Goal: Task Accomplishment & Management: Use online tool/utility

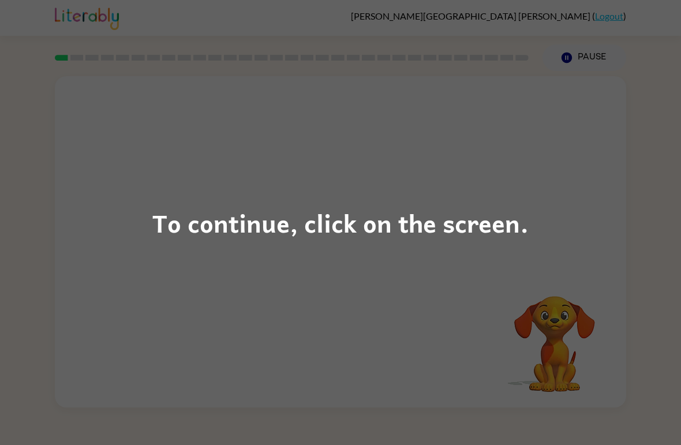
click at [577, 194] on div "To continue, click on the screen." at bounding box center [340, 222] width 681 height 445
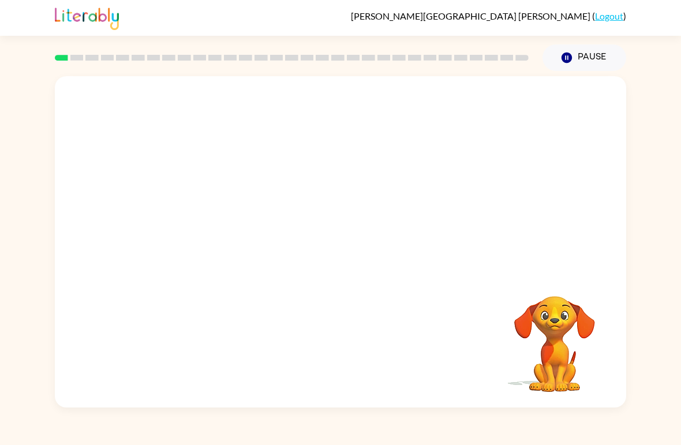
click at [361, 296] on div "Your browser must support playing .mp4 files to use Literably. Please try using…" at bounding box center [341, 241] width 572 height 331
click at [394, 311] on div "Your browser must support playing .mp4 files to use Literably. Please try using…" at bounding box center [341, 241] width 572 height 331
drag, startPoint x: 394, startPoint y: 311, endPoint x: 420, endPoint y: 305, distance: 26.5
click at [420, 305] on div "Your browser must support playing .mp4 files to use Literably. Please try using…" at bounding box center [341, 241] width 572 height 331
click at [478, 145] on video "Your browser must support playing .mp4 files to use Literably. Please try using…" at bounding box center [341, 174] width 572 height 196
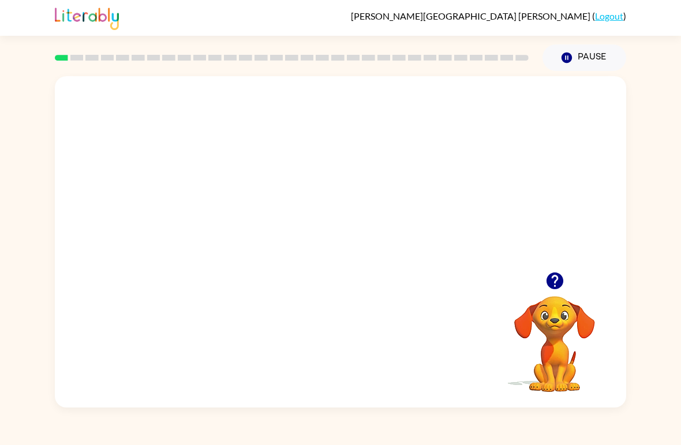
click at [477, 145] on video "Your browser must support playing .mp4 files to use Literably. Please try using…" at bounding box center [341, 174] width 572 height 196
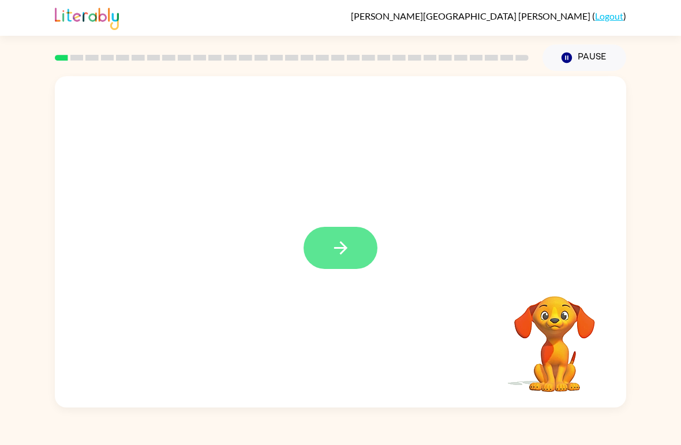
click at [341, 247] on icon "button" at bounding box center [341, 248] width 20 height 20
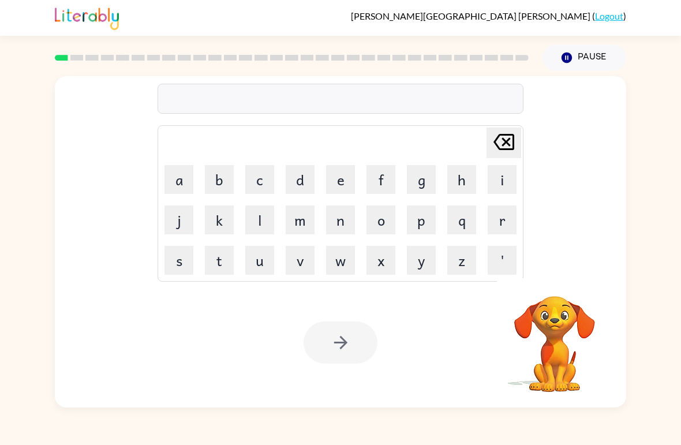
click at [559, 350] on video "Your browser must support playing .mp4 files to use Literably. Please try using…" at bounding box center [554, 335] width 115 height 115
click at [529, 331] on video "Your browser must support playing .mp4 files to use Literably. Please try using…" at bounding box center [554, 335] width 115 height 115
click at [568, 316] on video "Your browser must support playing .mp4 files to use Literably. Please try using…" at bounding box center [554, 335] width 115 height 115
click at [576, 311] on video "Your browser must support playing .mp4 files to use Literably. Please try using…" at bounding box center [554, 335] width 115 height 115
click at [561, 294] on button "button" at bounding box center [554, 280] width 29 height 29
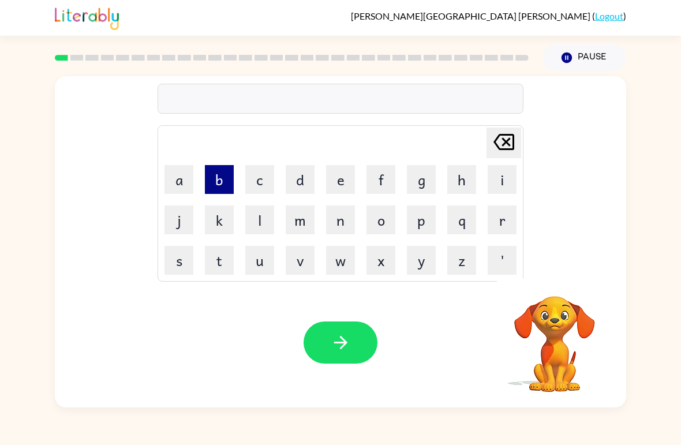
click at [217, 181] on button "b" at bounding box center [219, 179] width 29 height 29
click at [383, 217] on button "o" at bounding box center [381, 220] width 29 height 29
click at [493, 233] on button "r" at bounding box center [502, 220] width 29 height 29
click at [296, 186] on button "d" at bounding box center [300, 179] width 29 height 29
click at [332, 186] on button "e" at bounding box center [340, 179] width 29 height 29
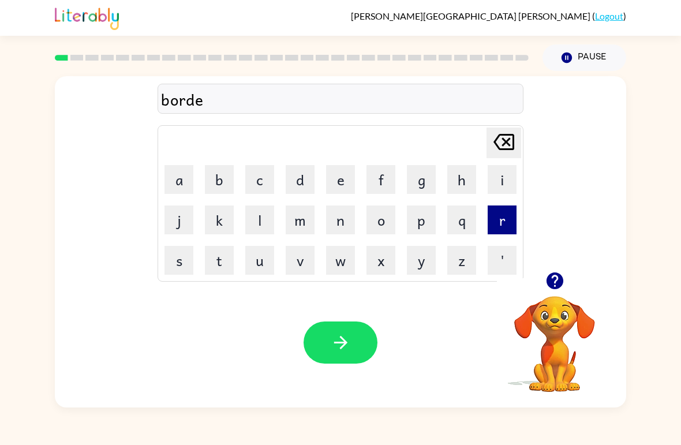
click at [502, 226] on button "r" at bounding box center [502, 220] width 29 height 29
click at [337, 373] on div "Your browser must support playing .mp4 files to use Literably. Please try using…" at bounding box center [341, 343] width 572 height 130
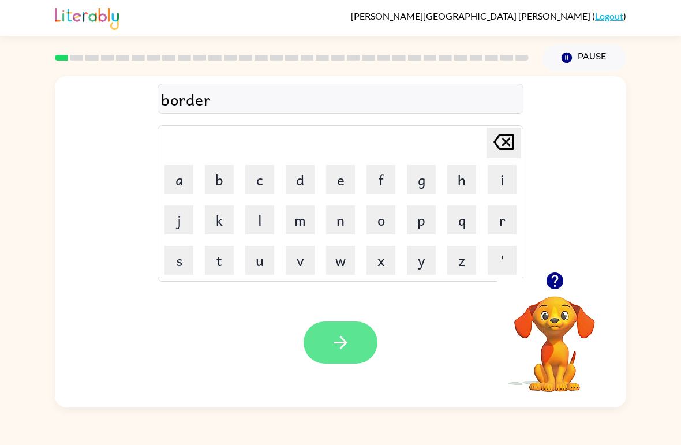
click at [344, 342] on icon "button" at bounding box center [341, 343] width 20 height 20
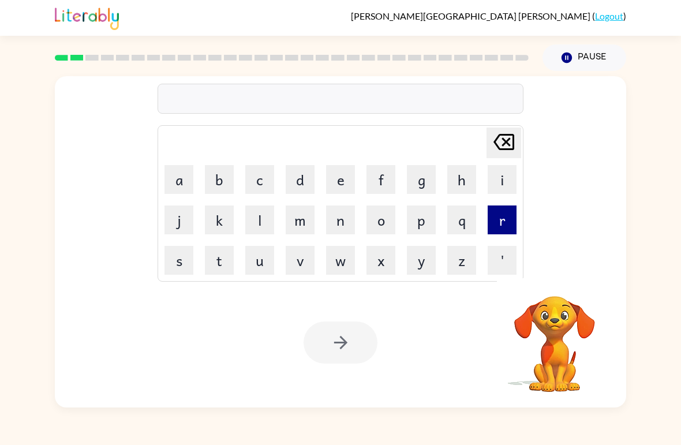
click at [506, 226] on button "r" at bounding box center [502, 220] width 29 height 29
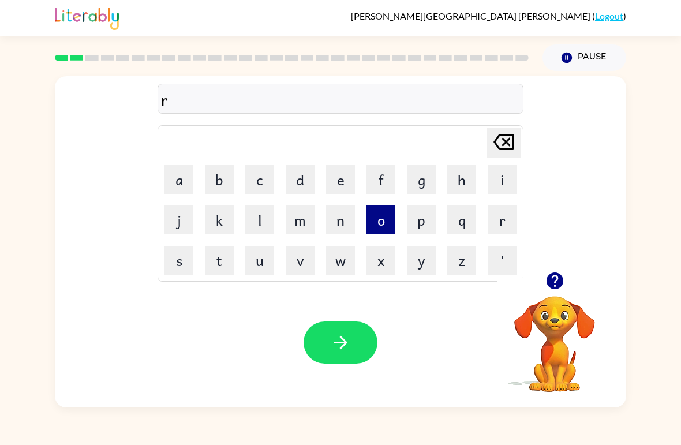
click at [382, 225] on button "o" at bounding box center [381, 220] width 29 height 29
click at [260, 255] on button "u" at bounding box center [259, 260] width 29 height 29
click at [341, 223] on button "n" at bounding box center [340, 220] width 29 height 29
click at [298, 179] on button "d" at bounding box center [300, 179] width 29 height 29
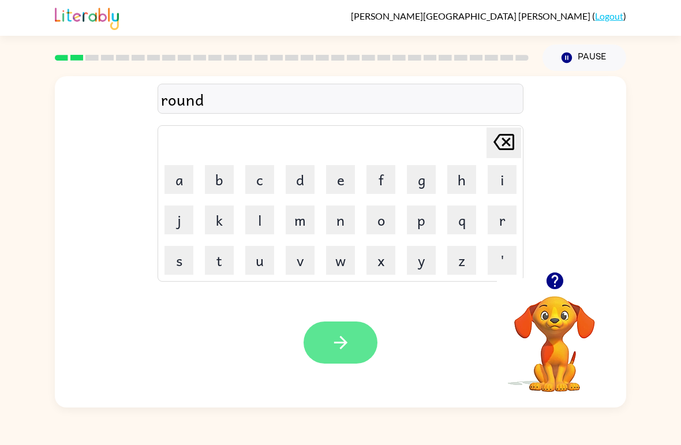
click at [354, 345] on button "button" at bounding box center [341, 343] width 74 height 42
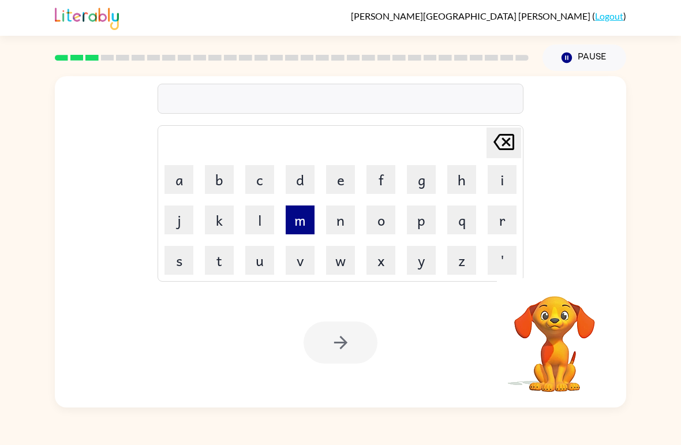
click at [309, 221] on button "m" at bounding box center [300, 220] width 29 height 29
click at [176, 186] on button "a" at bounding box center [179, 179] width 29 height 29
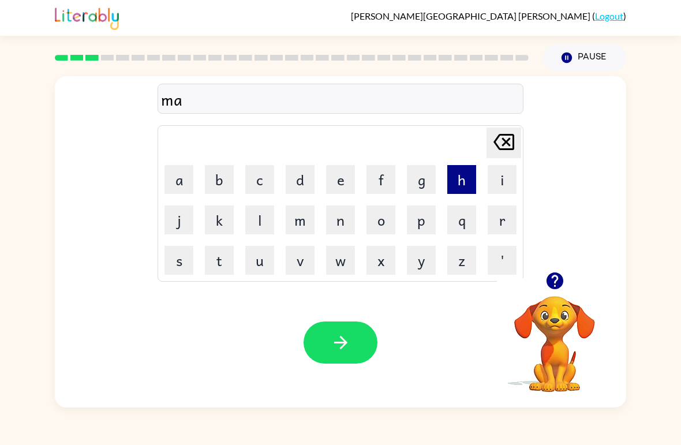
click at [454, 181] on button "h" at bounding box center [461, 179] width 29 height 29
click at [494, 178] on button "i" at bounding box center [502, 179] width 29 height 29
click at [334, 232] on button "n" at bounding box center [340, 220] width 29 height 29
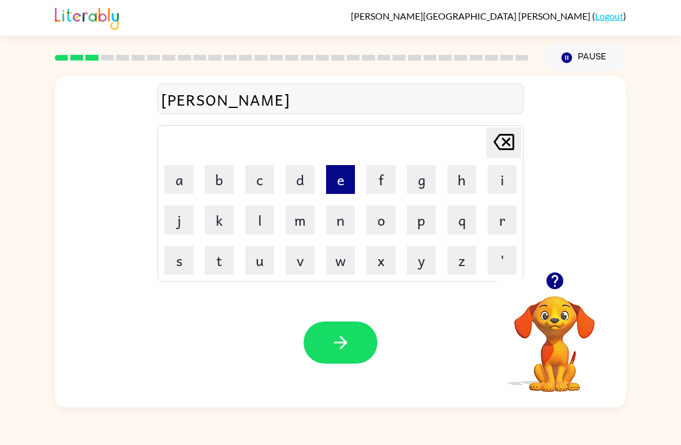
click at [336, 185] on button "e" at bounding box center [340, 179] width 29 height 29
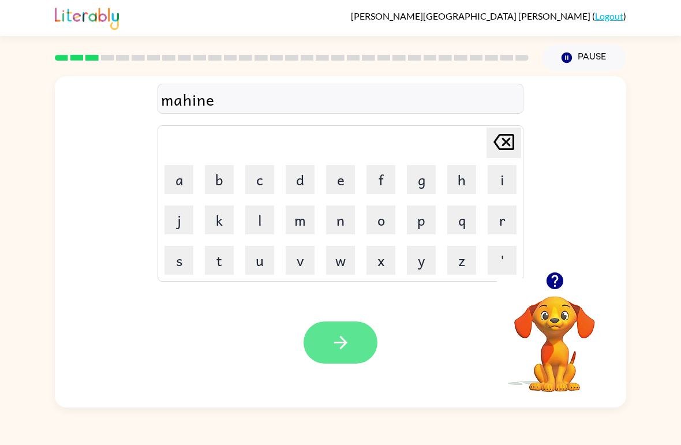
click at [354, 346] on button "button" at bounding box center [341, 343] width 74 height 42
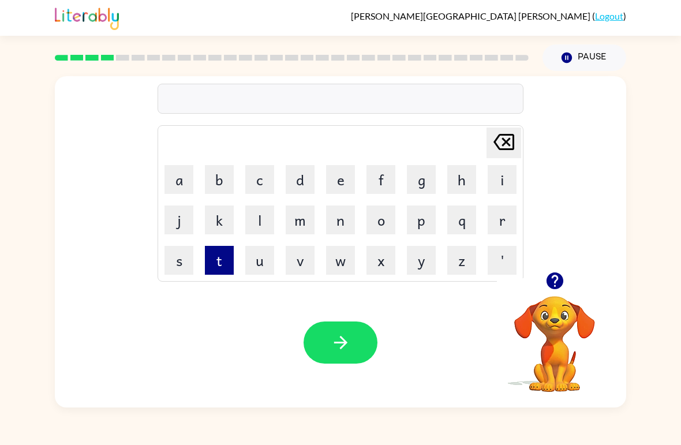
click at [222, 261] on button "t" at bounding box center [219, 260] width 29 height 29
click at [489, 226] on button "r" at bounding box center [502, 220] width 29 height 29
click at [186, 180] on button "a" at bounding box center [179, 179] width 29 height 29
click at [502, 186] on button "i" at bounding box center [502, 179] width 29 height 29
click at [337, 225] on button "n" at bounding box center [340, 220] width 29 height 29
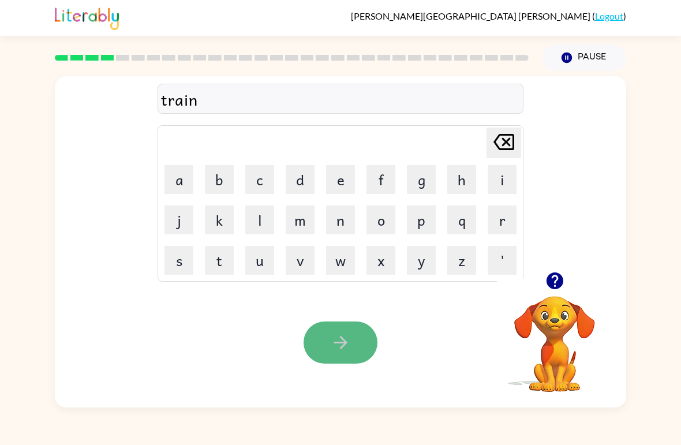
click at [324, 331] on button "button" at bounding box center [341, 343] width 74 height 42
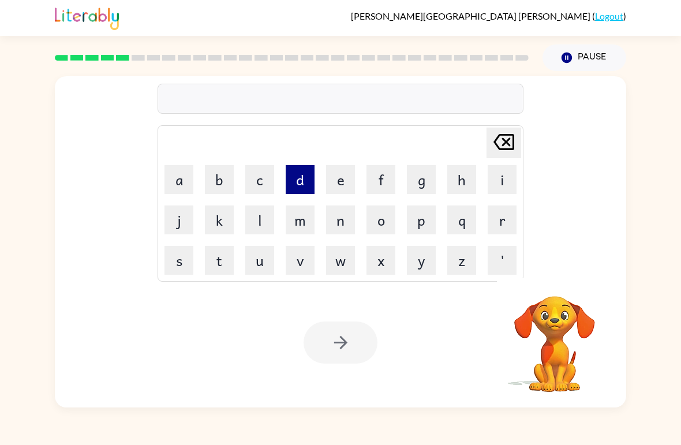
click at [298, 182] on button "d" at bounding box center [300, 179] width 29 height 29
click at [346, 188] on button "e" at bounding box center [340, 179] width 29 height 29
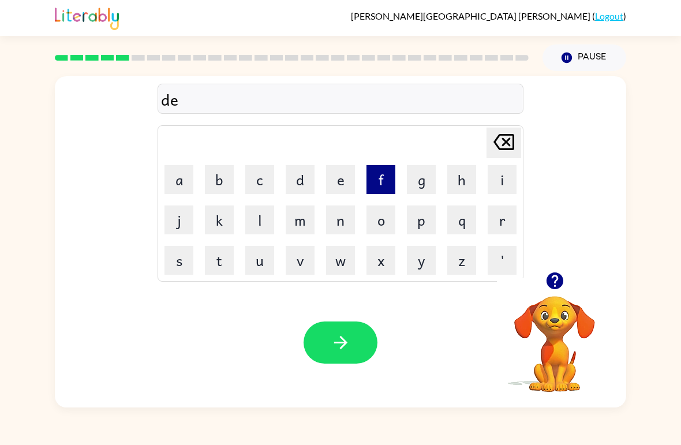
click at [379, 175] on button "f" at bounding box center [381, 179] width 29 height 29
click at [342, 216] on button "n" at bounding box center [340, 220] width 29 height 29
click at [494, 182] on button "i" at bounding box center [502, 179] width 29 height 29
click at [515, 147] on icon "[PERSON_NAME] last character input" at bounding box center [504, 142] width 28 height 28
click at [168, 271] on button "s" at bounding box center [179, 260] width 29 height 29
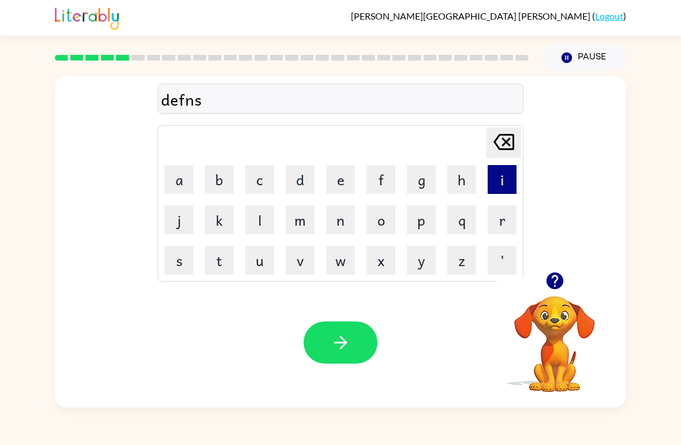
click at [506, 185] on button "i" at bounding box center [502, 179] width 29 height 29
click at [303, 264] on button "v" at bounding box center [300, 260] width 29 height 29
click at [335, 184] on button "e" at bounding box center [340, 179] width 29 height 29
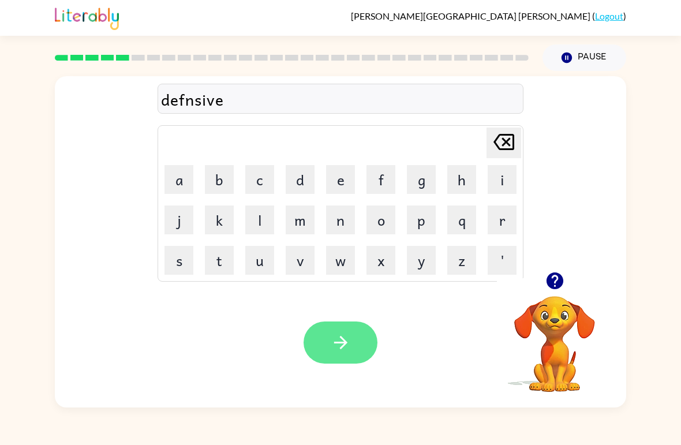
click at [341, 338] on icon "button" at bounding box center [340, 342] width 13 height 13
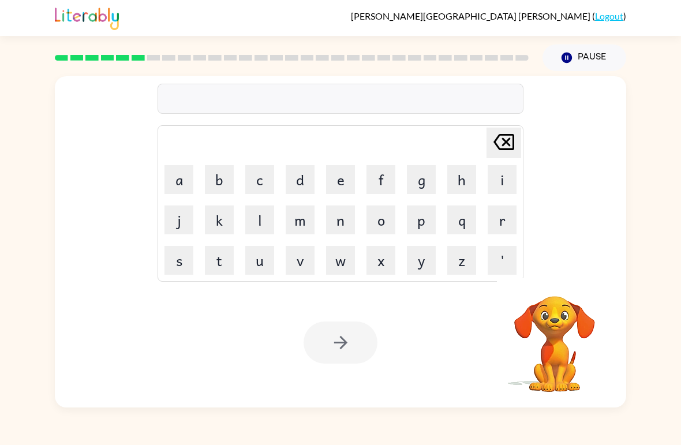
click at [608, 20] on link "Logout" at bounding box center [609, 15] width 28 height 11
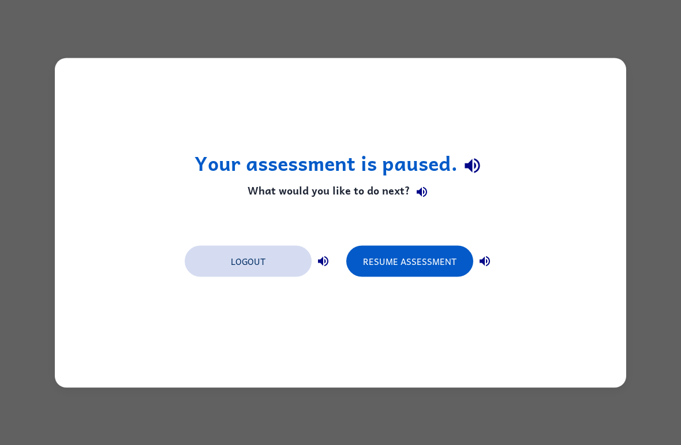
click at [283, 268] on button "Logout" at bounding box center [248, 260] width 127 height 31
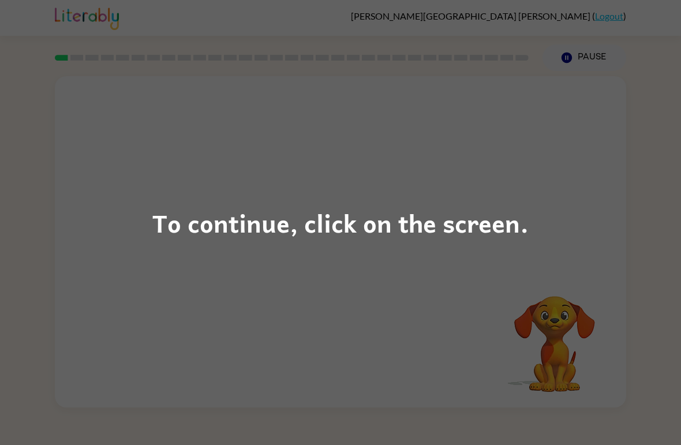
click at [539, 304] on div "To continue, click on the screen." at bounding box center [340, 222] width 681 height 445
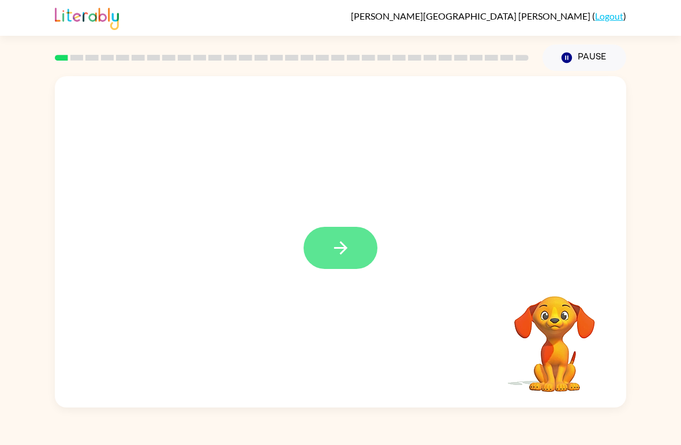
click at [345, 245] on icon "button" at bounding box center [341, 248] width 20 height 20
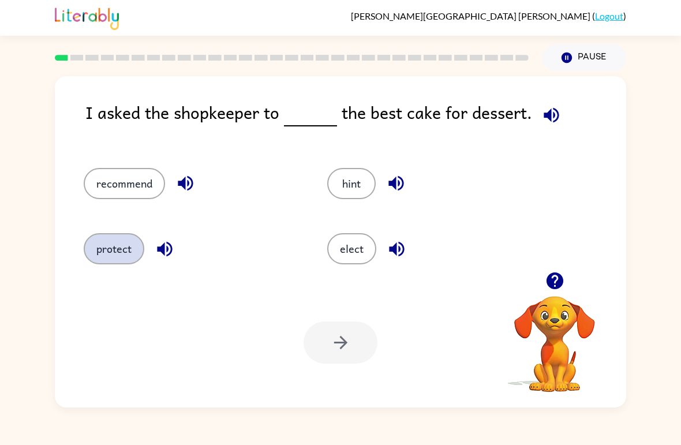
click at [102, 248] on button "protect" at bounding box center [114, 248] width 61 height 31
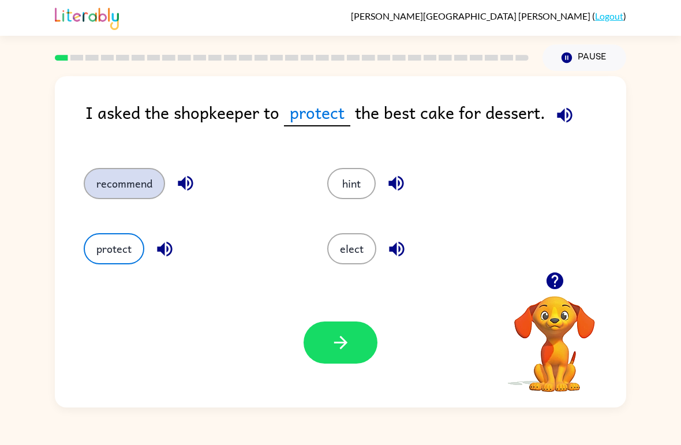
click at [131, 195] on button "recommend" at bounding box center [124, 183] width 81 height 31
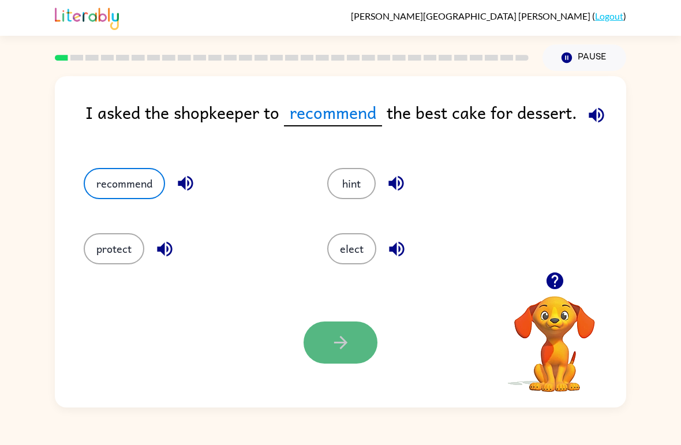
click at [353, 341] on button "button" at bounding box center [341, 343] width 74 height 42
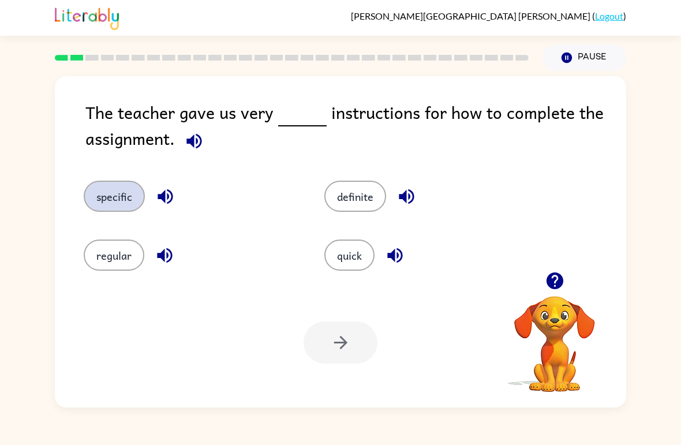
click at [124, 203] on button "specific" at bounding box center [114, 196] width 61 height 31
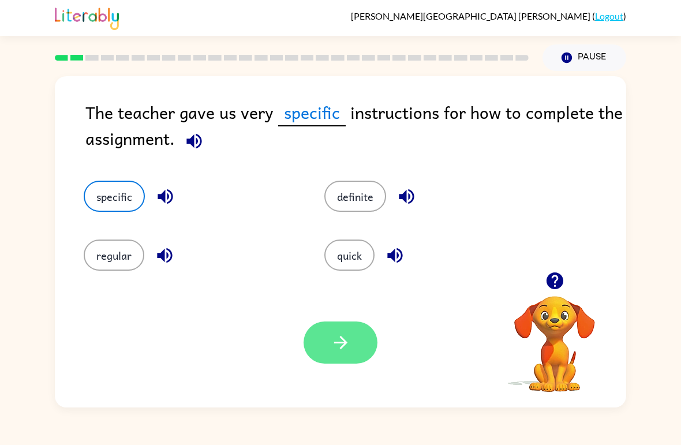
click at [375, 347] on button "button" at bounding box center [341, 343] width 74 height 42
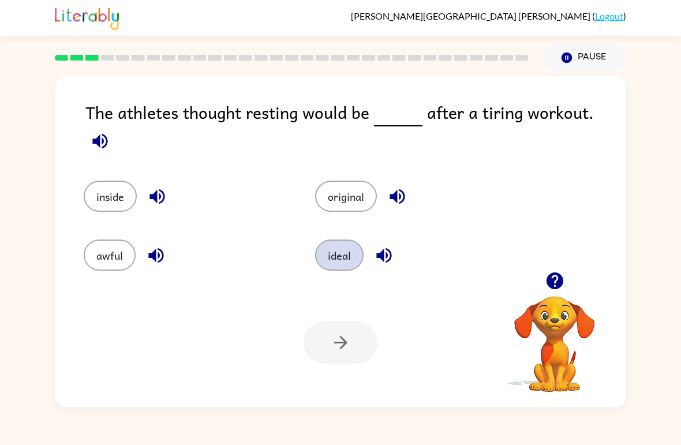
click at [344, 262] on button "ideal" at bounding box center [339, 255] width 48 height 31
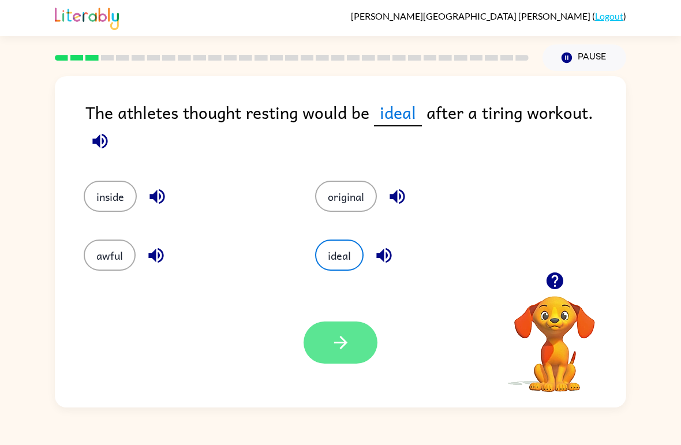
click at [366, 350] on button "button" at bounding box center [341, 343] width 74 height 42
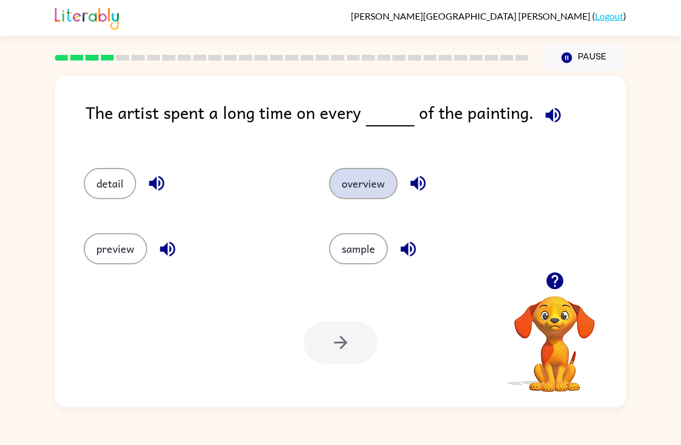
click at [368, 188] on button "overview" at bounding box center [363, 183] width 69 height 31
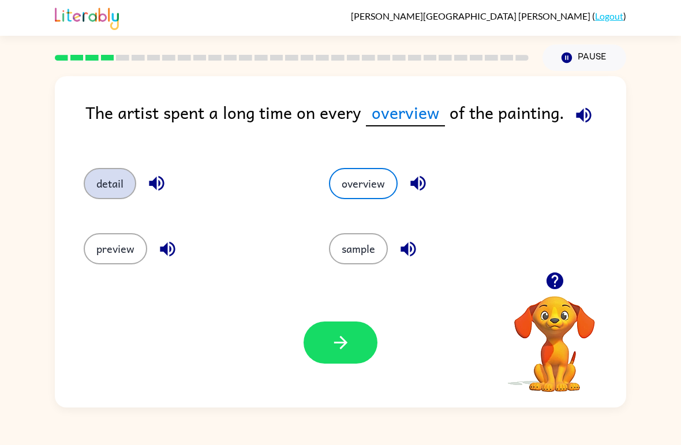
click at [105, 191] on button "detail" at bounding box center [110, 183] width 53 height 31
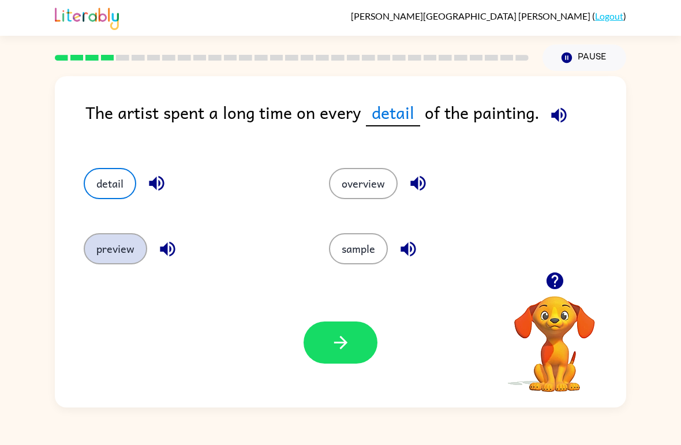
click at [110, 260] on button "preview" at bounding box center [116, 248] width 64 height 31
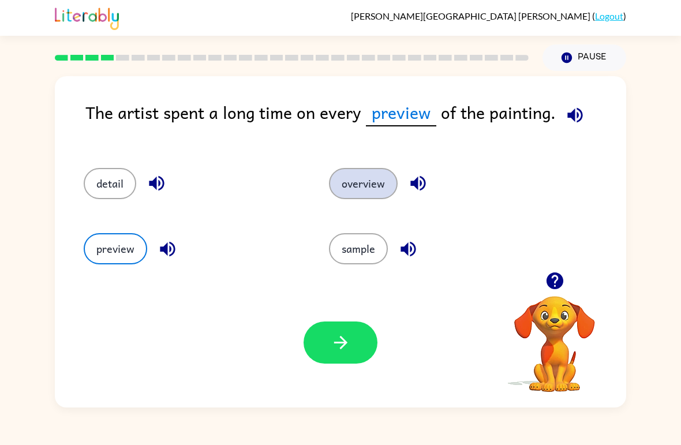
click at [376, 184] on button "overview" at bounding box center [363, 183] width 69 height 31
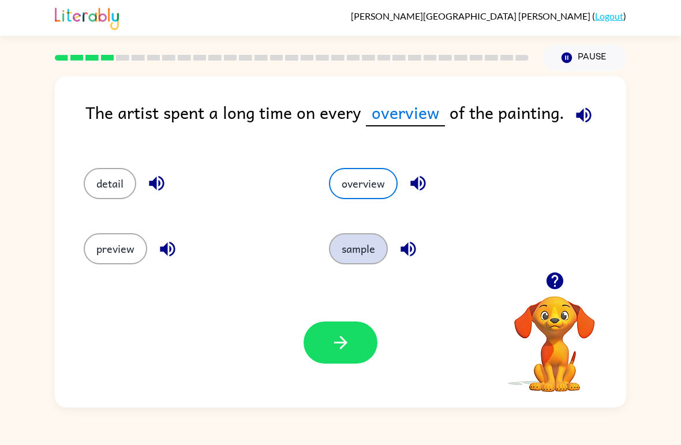
click at [369, 258] on button "sample" at bounding box center [358, 248] width 59 height 31
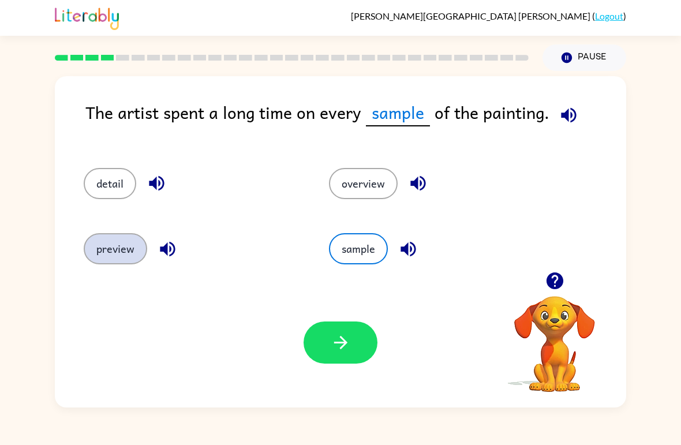
click at [105, 258] on button "preview" at bounding box center [116, 248] width 64 height 31
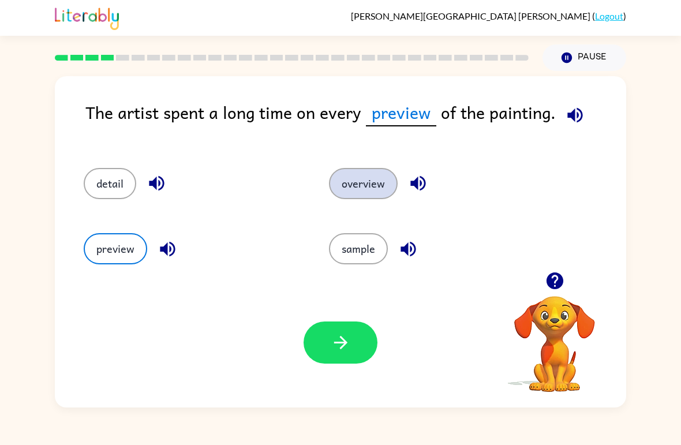
click at [366, 179] on button "overview" at bounding box center [363, 183] width 69 height 31
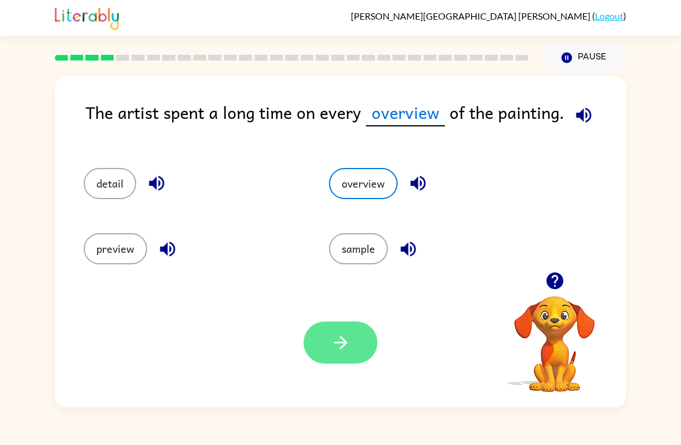
click at [342, 342] on icon "button" at bounding box center [341, 343] width 20 height 20
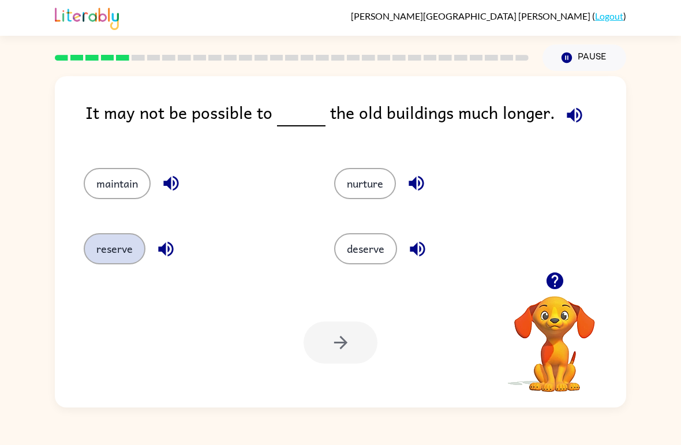
click at [120, 248] on button "reserve" at bounding box center [115, 248] width 62 height 31
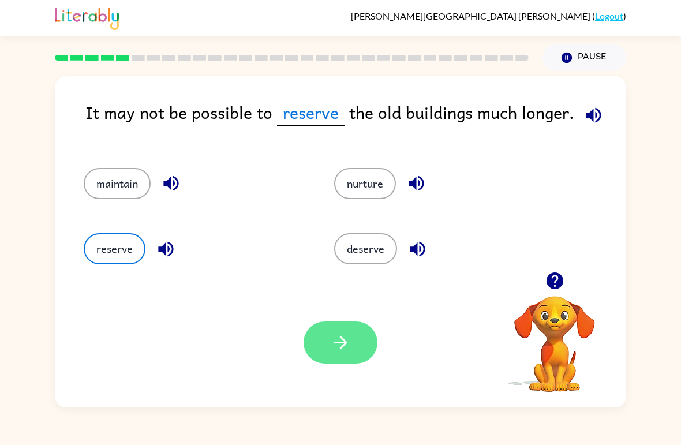
click at [353, 364] on button "button" at bounding box center [341, 343] width 74 height 42
click at [355, 365] on div "Your browser must support playing .mp4 files to use Literably. Please try using…" at bounding box center [341, 343] width 572 height 130
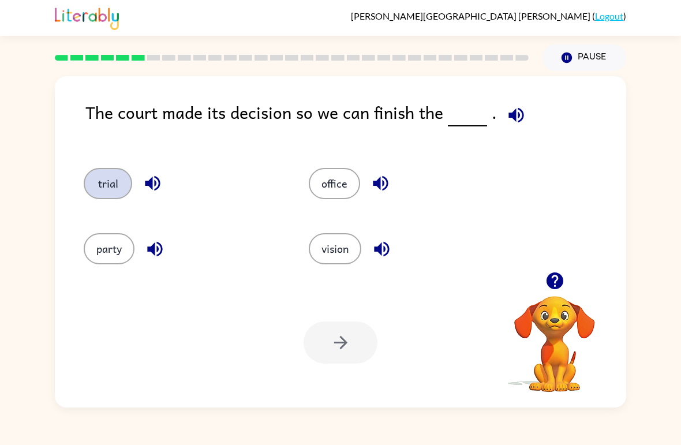
click at [90, 185] on button "trial" at bounding box center [108, 183] width 48 height 31
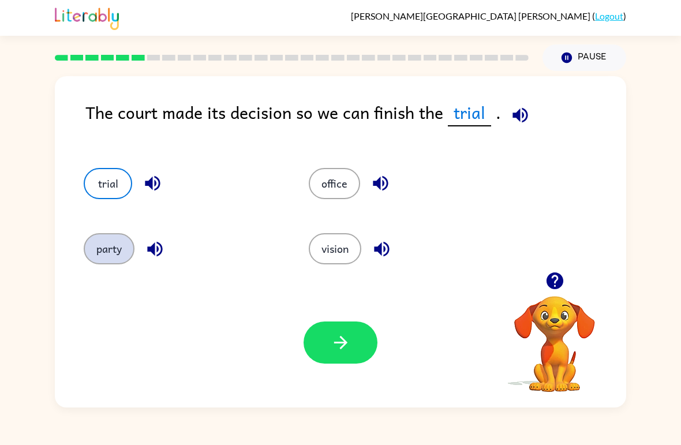
click at [103, 263] on button "party" at bounding box center [109, 248] width 51 height 31
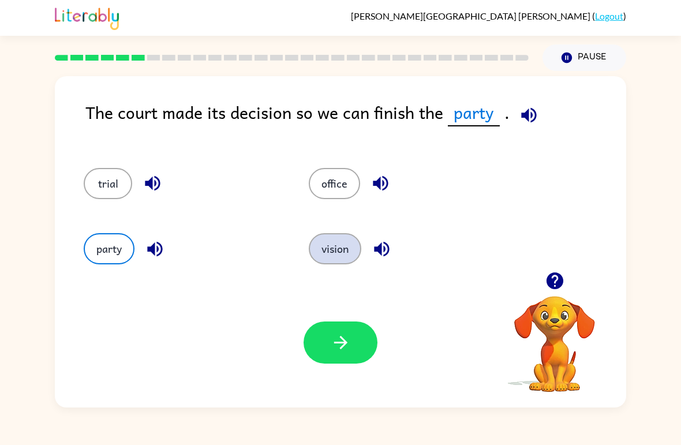
click at [342, 257] on button "vision" at bounding box center [335, 248] width 53 height 31
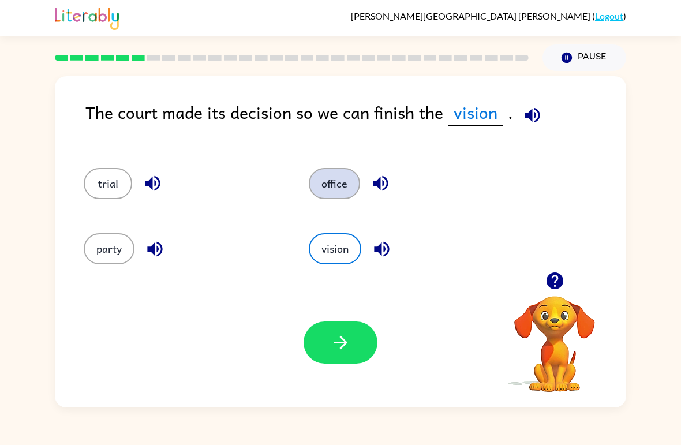
click at [335, 197] on button "office" at bounding box center [334, 183] width 51 height 31
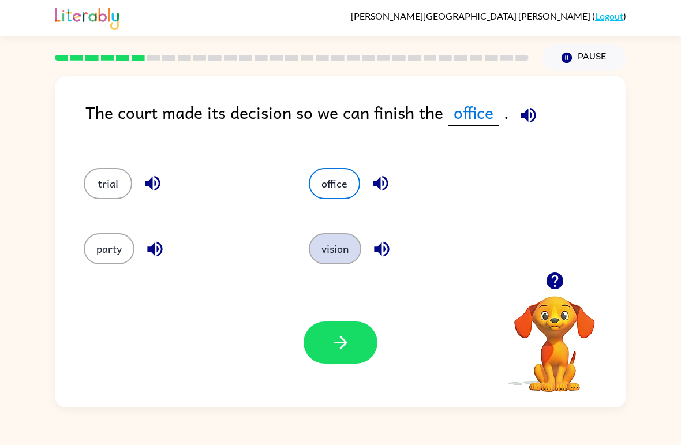
click at [339, 263] on button "vision" at bounding box center [335, 248] width 53 height 31
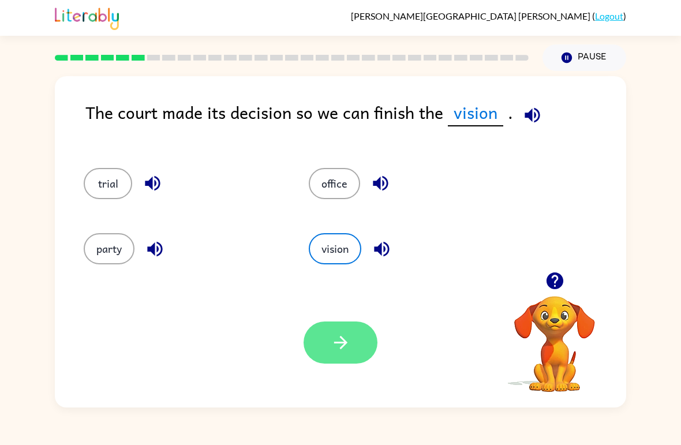
click at [349, 362] on button "button" at bounding box center [341, 343] width 74 height 42
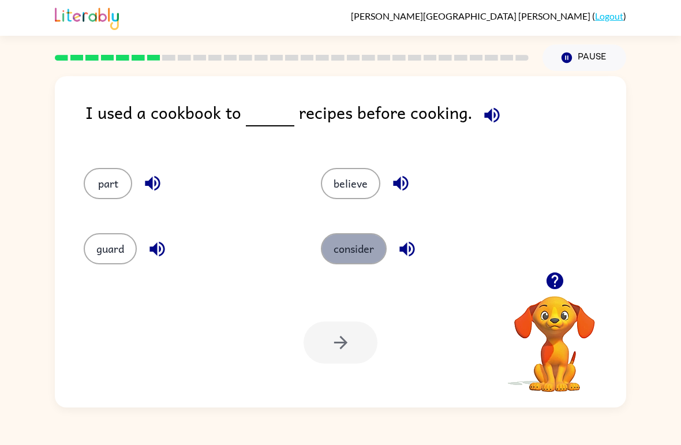
click at [349, 259] on button "consider" at bounding box center [354, 248] width 66 height 31
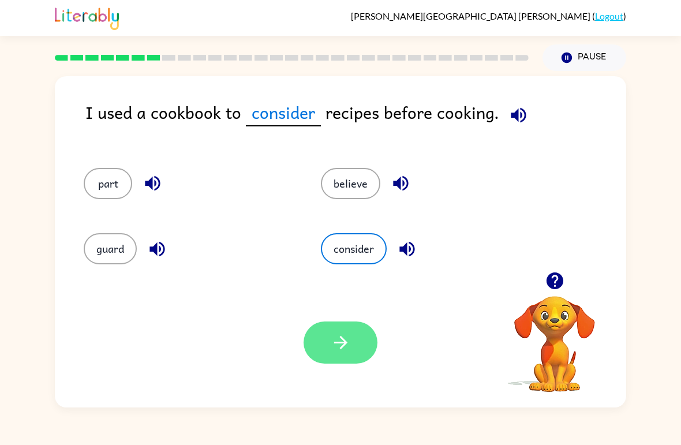
click at [348, 339] on icon "button" at bounding box center [341, 343] width 20 height 20
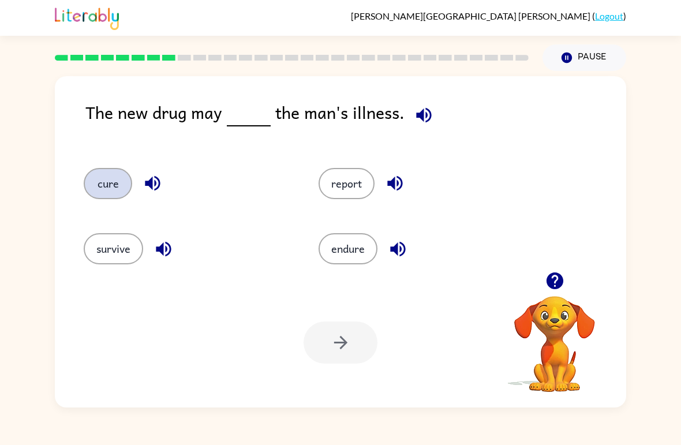
click at [114, 192] on button "cure" at bounding box center [108, 183] width 48 height 31
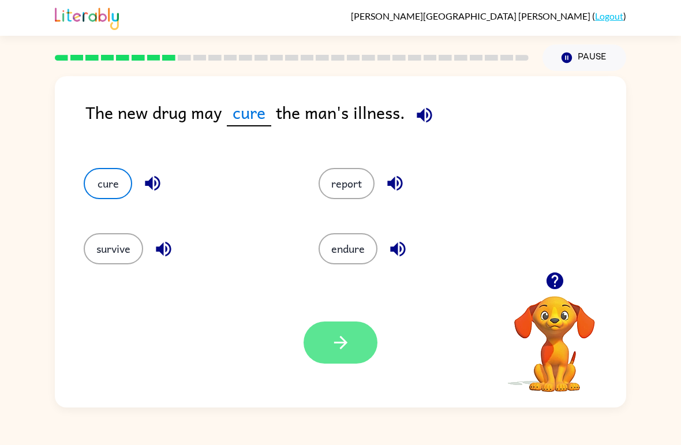
click at [356, 348] on button "button" at bounding box center [341, 343] width 74 height 42
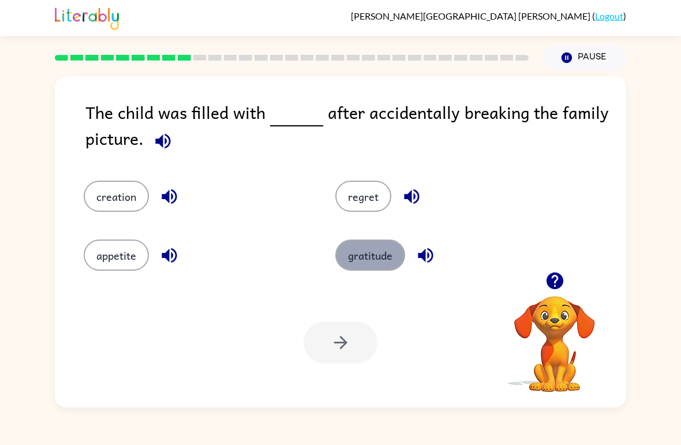
click at [377, 258] on button "gratitude" at bounding box center [370, 255] width 70 height 31
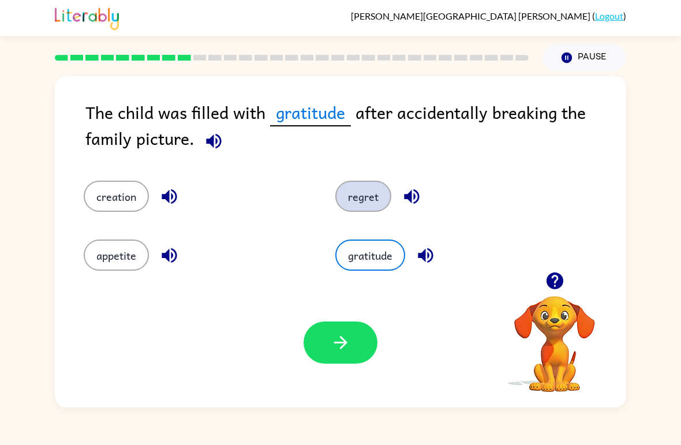
click at [382, 200] on button "regret" at bounding box center [363, 196] width 56 height 31
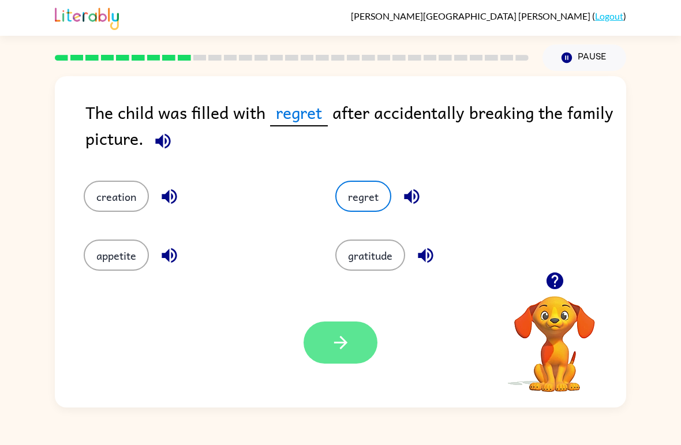
click at [334, 336] on icon "button" at bounding box center [341, 343] width 20 height 20
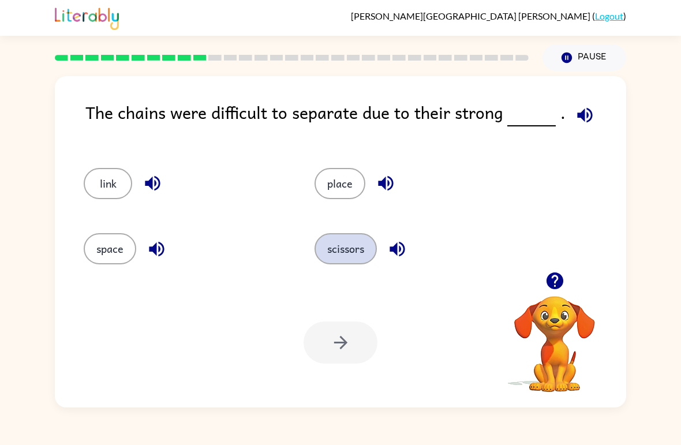
click at [338, 264] on button "scissors" at bounding box center [346, 248] width 62 height 31
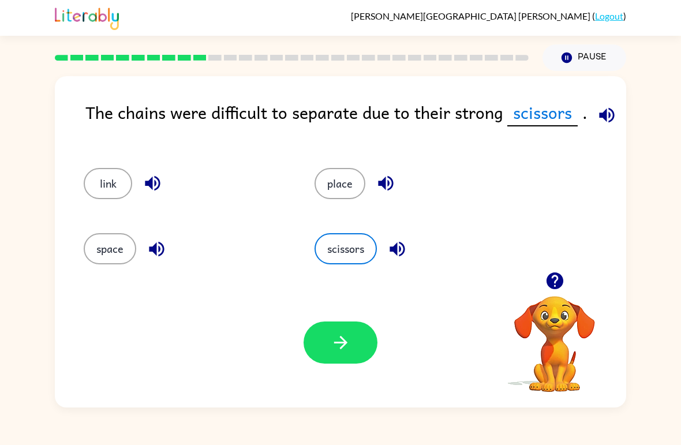
click at [355, 206] on div "place" at bounding box center [408, 178] width 231 height 65
click at [338, 178] on button "place" at bounding box center [340, 183] width 51 height 31
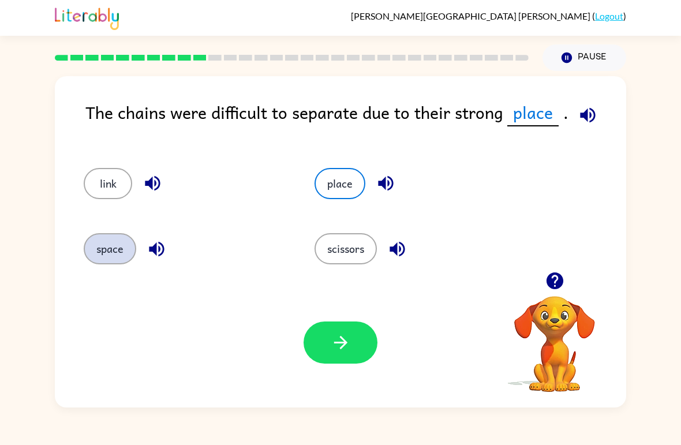
click at [114, 249] on button "space" at bounding box center [110, 248] width 53 height 31
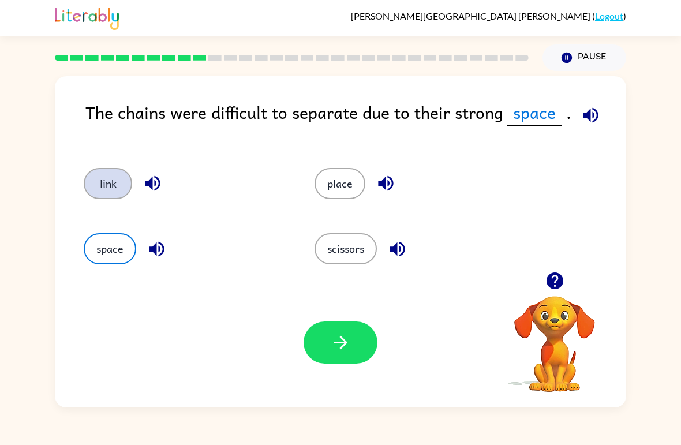
click at [107, 197] on button "link" at bounding box center [108, 183] width 48 height 31
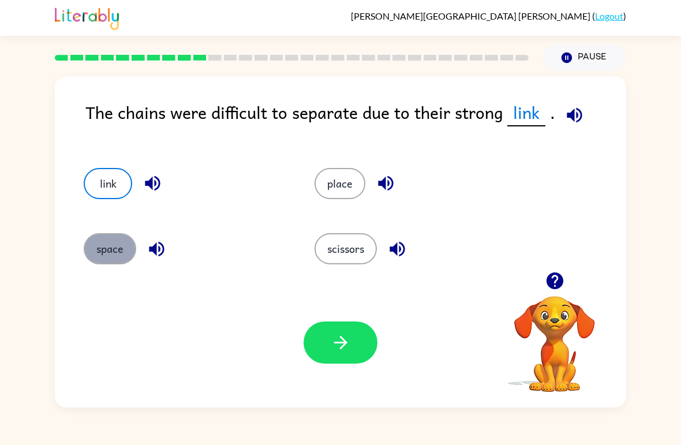
click at [114, 248] on button "space" at bounding box center [110, 248] width 53 height 31
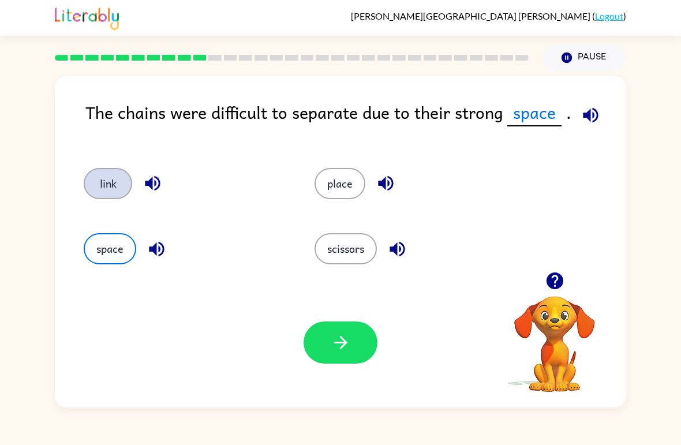
click at [102, 186] on button "link" at bounding box center [108, 183] width 48 height 31
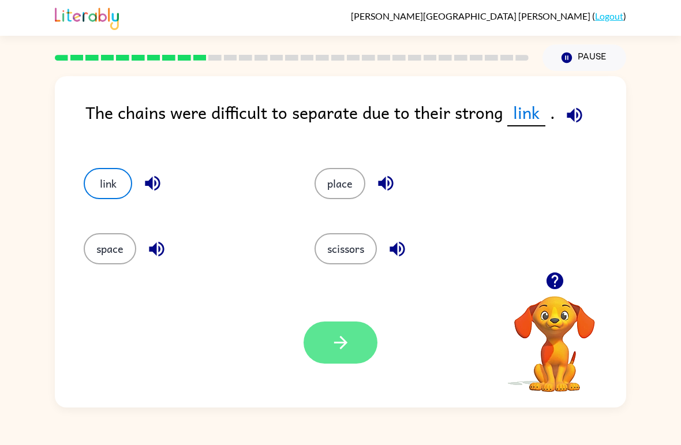
click at [313, 331] on button "button" at bounding box center [341, 343] width 74 height 42
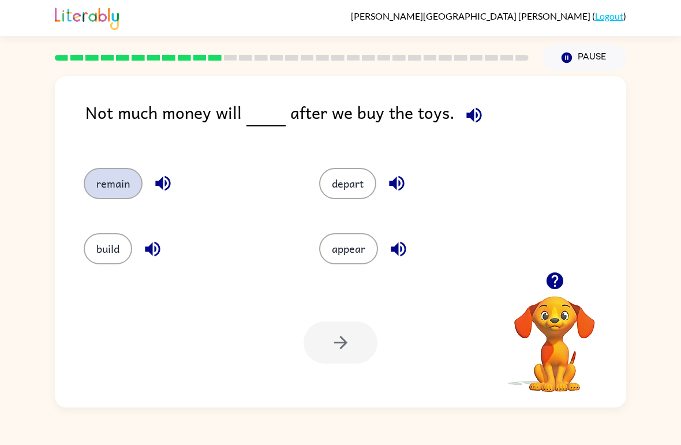
click at [111, 177] on button "remain" at bounding box center [113, 183] width 59 height 31
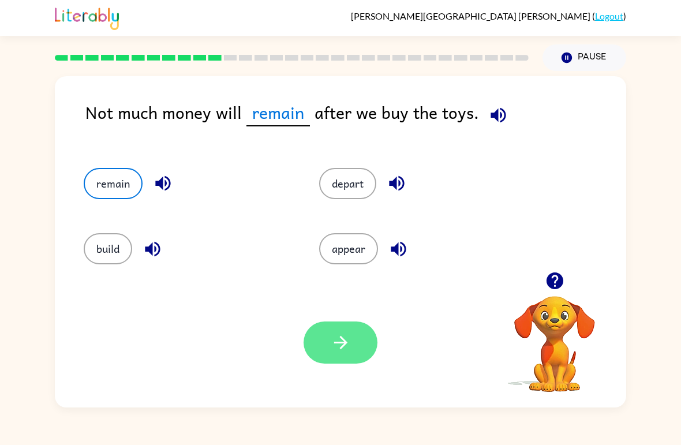
click at [334, 352] on icon "button" at bounding box center [341, 343] width 20 height 20
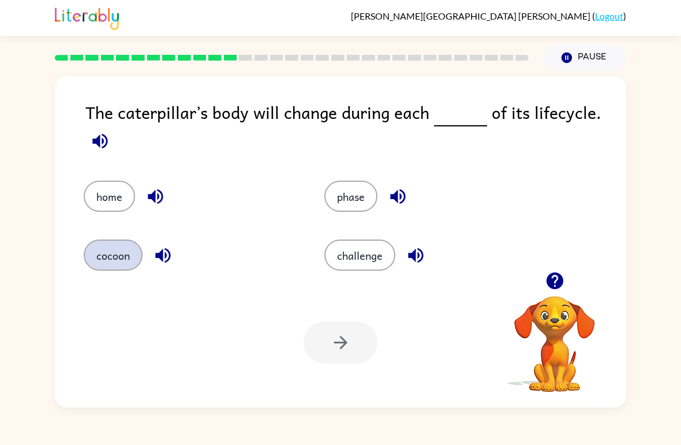
click at [106, 260] on button "cocoon" at bounding box center [113, 255] width 59 height 31
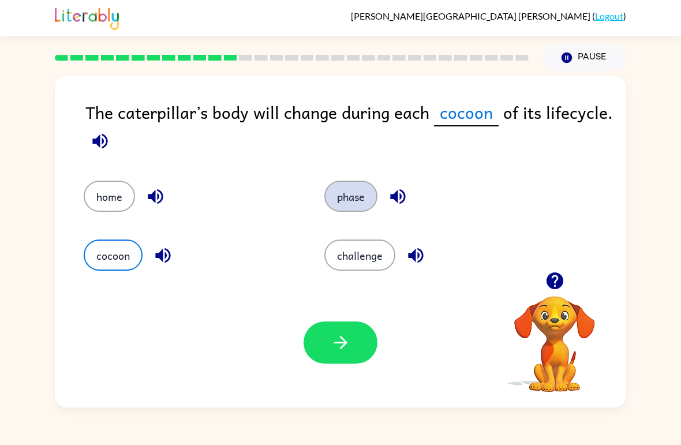
click at [349, 198] on button "phase" at bounding box center [350, 196] width 53 height 31
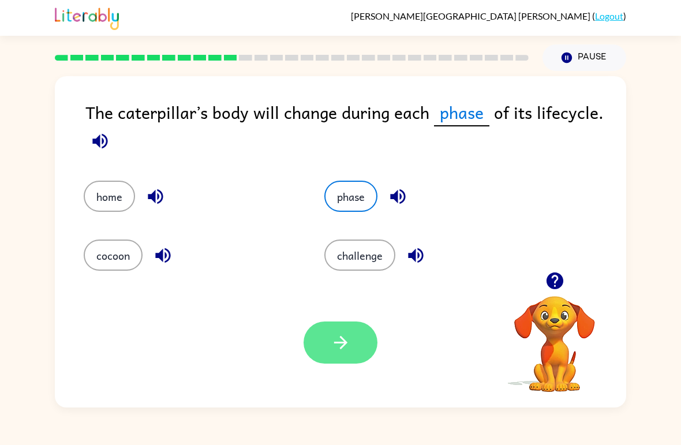
click at [350, 352] on icon "button" at bounding box center [341, 343] width 20 height 20
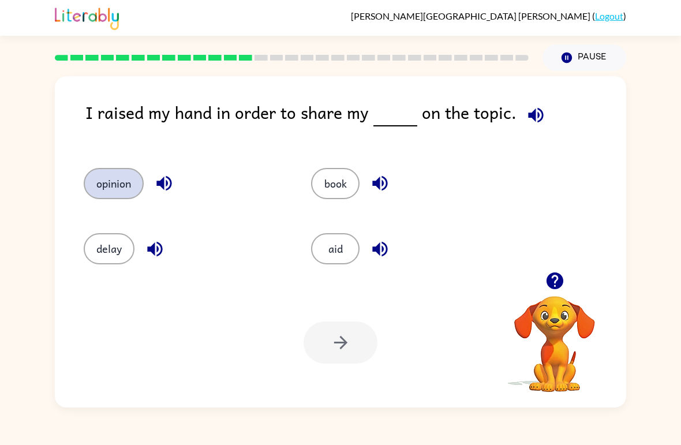
click at [115, 188] on button "opinion" at bounding box center [114, 183] width 60 height 31
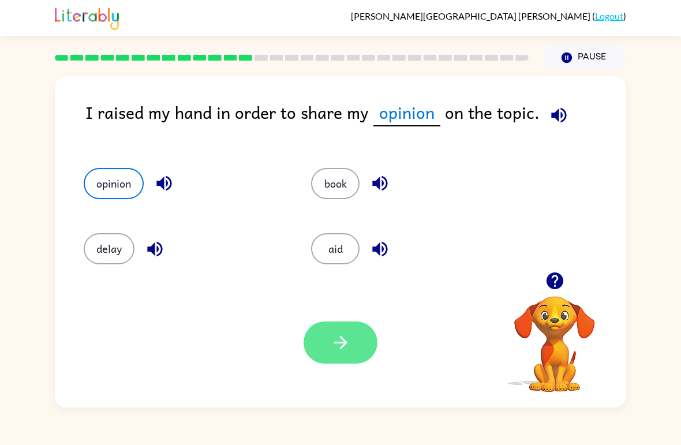
click at [339, 339] on icon "button" at bounding box center [341, 343] width 20 height 20
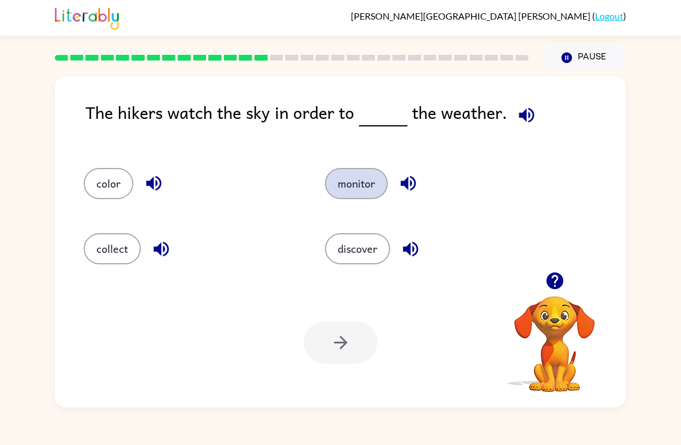
click at [361, 199] on button "monitor" at bounding box center [356, 183] width 63 height 31
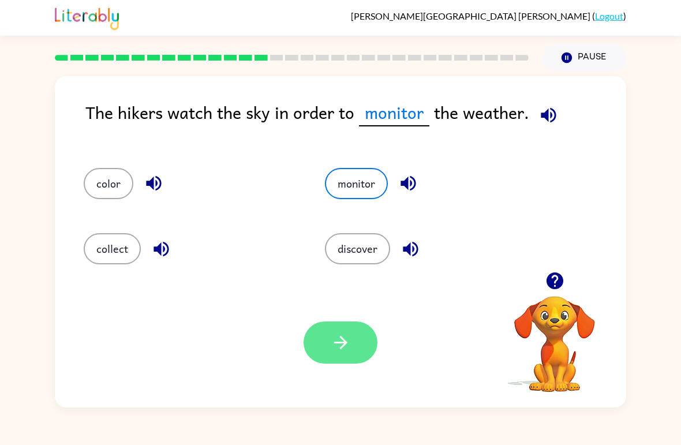
click at [355, 349] on button "button" at bounding box center [341, 343] width 74 height 42
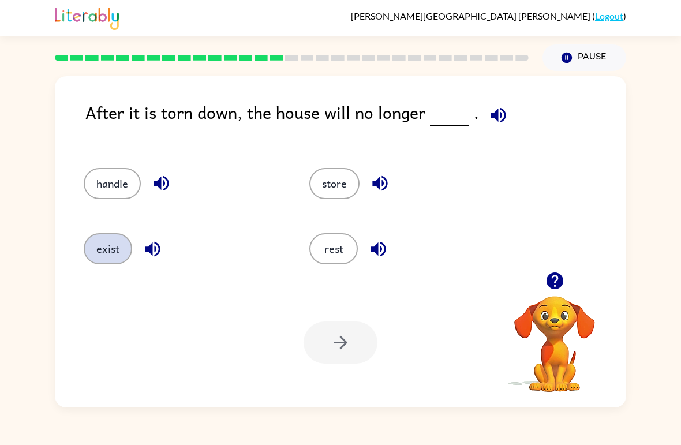
click at [111, 249] on button "exist" at bounding box center [108, 248] width 48 height 31
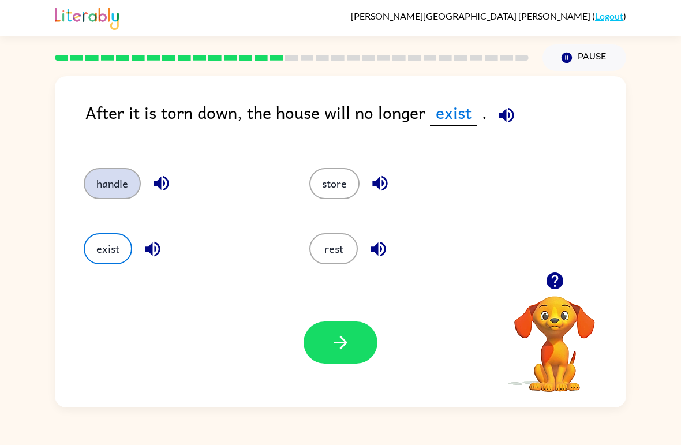
click at [110, 195] on button "handle" at bounding box center [112, 183] width 57 height 31
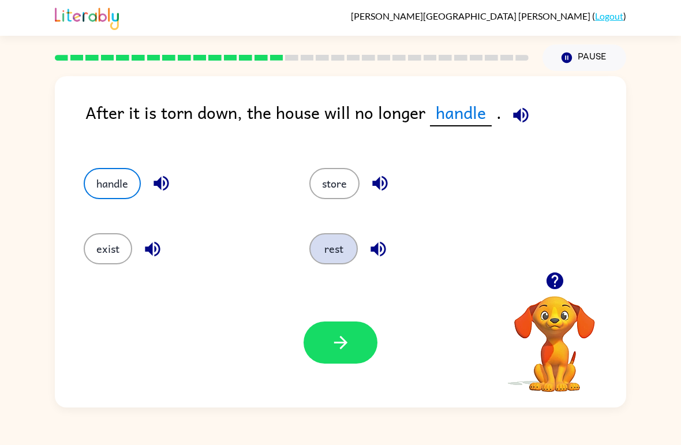
click at [333, 264] on button "rest" at bounding box center [333, 248] width 48 height 31
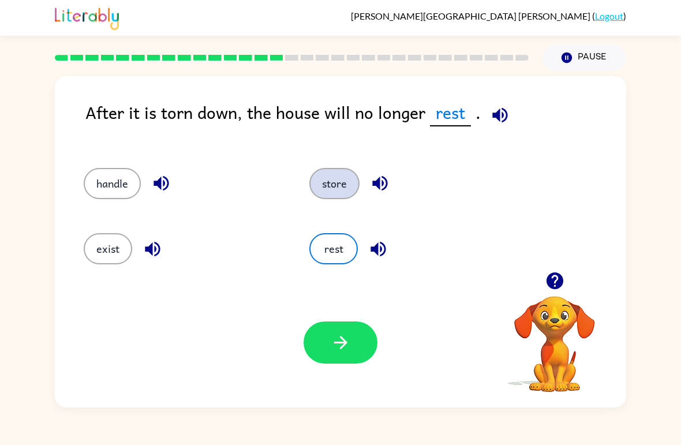
click at [324, 186] on button "store" at bounding box center [334, 183] width 50 height 31
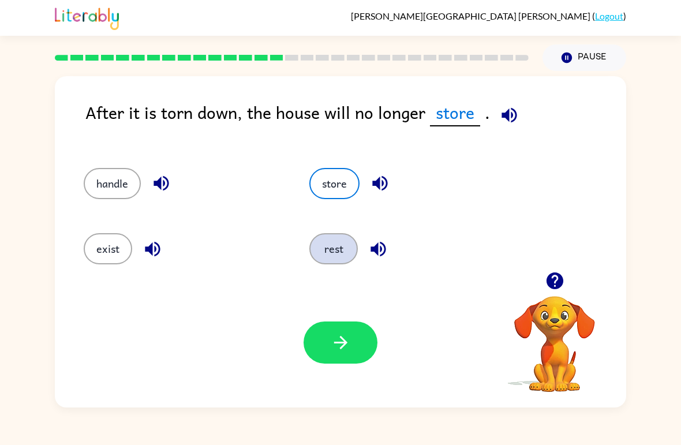
click at [339, 259] on button "rest" at bounding box center [333, 248] width 48 height 31
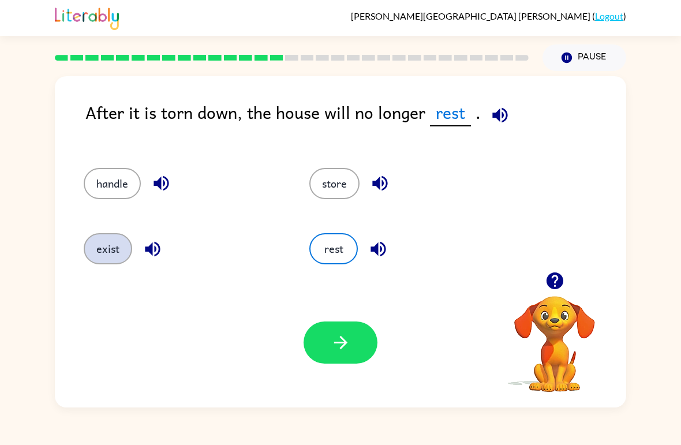
click at [110, 258] on button "exist" at bounding box center [108, 248] width 48 height 31
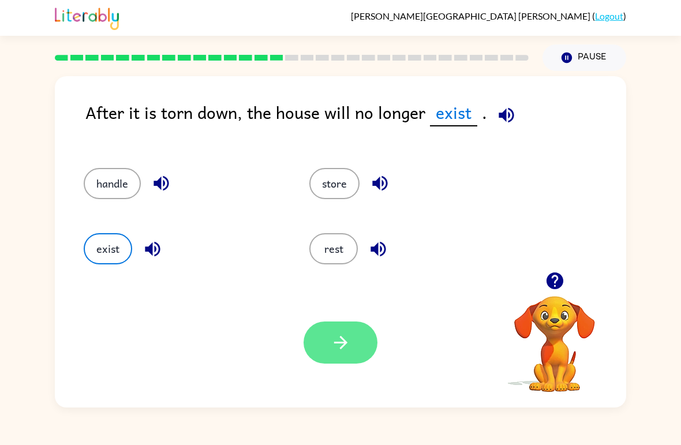
click at [353, 337] on button "button" at bounding box center [341, 343] width 74 height 42
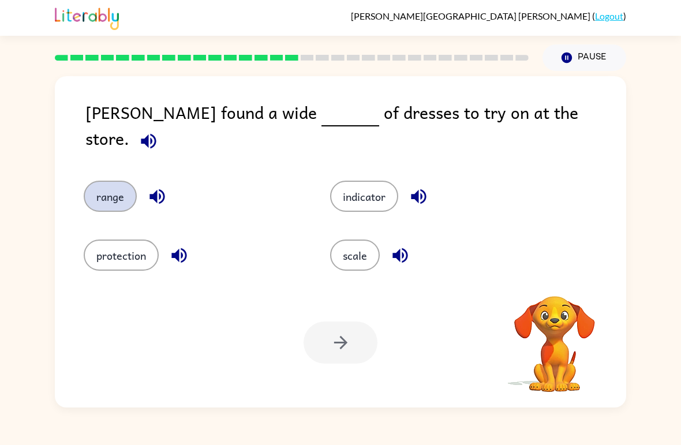
click at [103, 188] on button "range" at bounding box center [110, 196] width 53 height 31
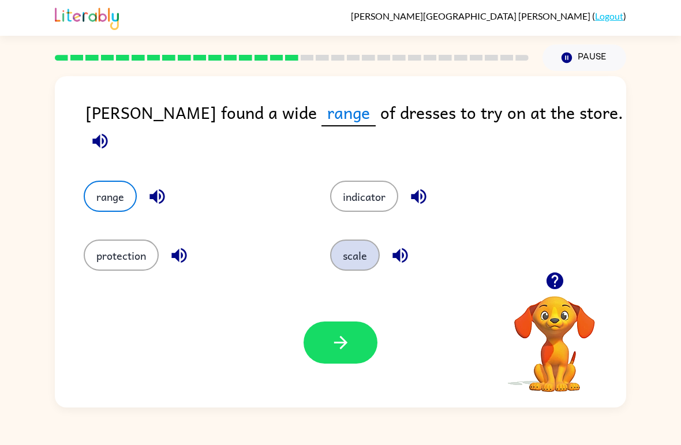
click at [355, 252] on button "scale" at bounding box center [355, 255] width 50 height 31
click at [356, 251] on button "scale" at bounding box center [355, 255] width 50 height 31
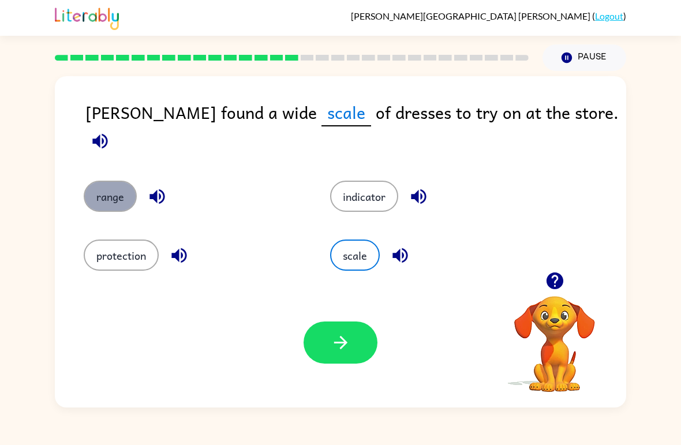
click at [107, 196] on button "range" at bounding box center [110, 196] width 53 height 31
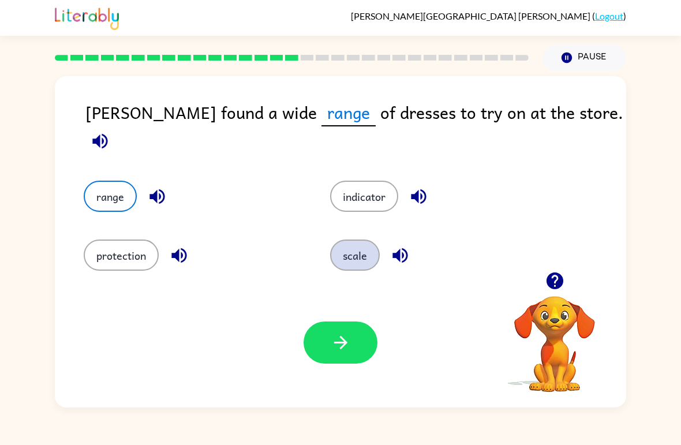
click at [364, 245] on button "scale" at bounding box center [355, 255] width 50 height 31
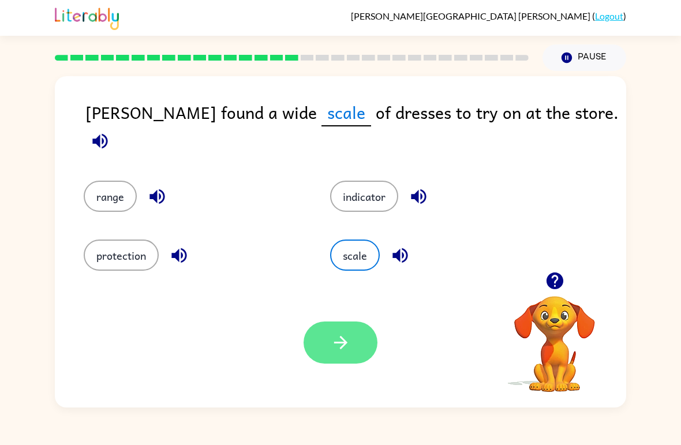
click at [361, 324] on button "button" at bounding box center [341, 343] width 74 height 42
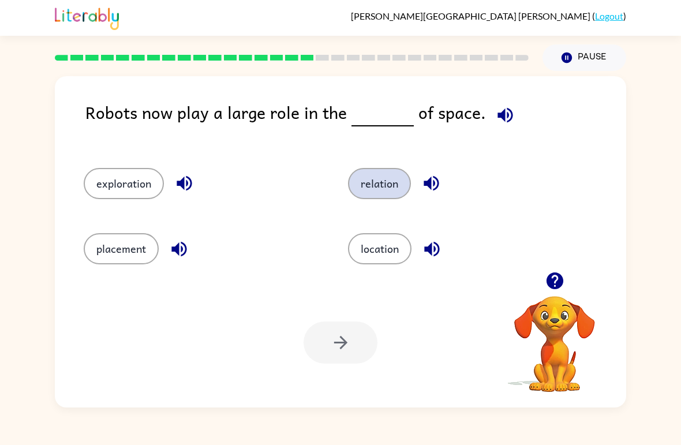
click at [377, 182] on button "relation" at bounding box center [379, 183] width 63 height 31
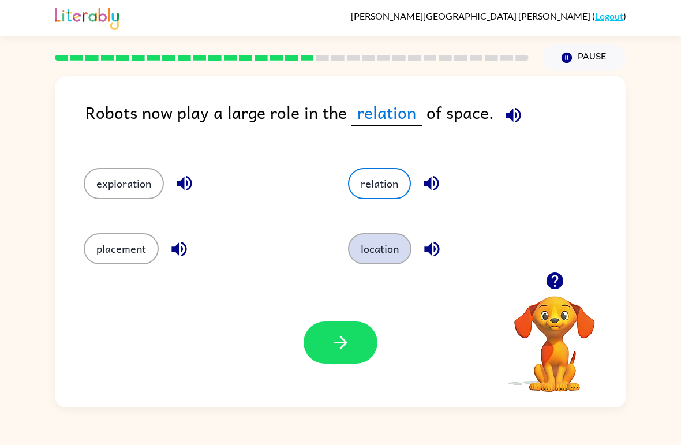
click at [383, 245] on button "location" at bounding box center [380, 248] width 64 height 31
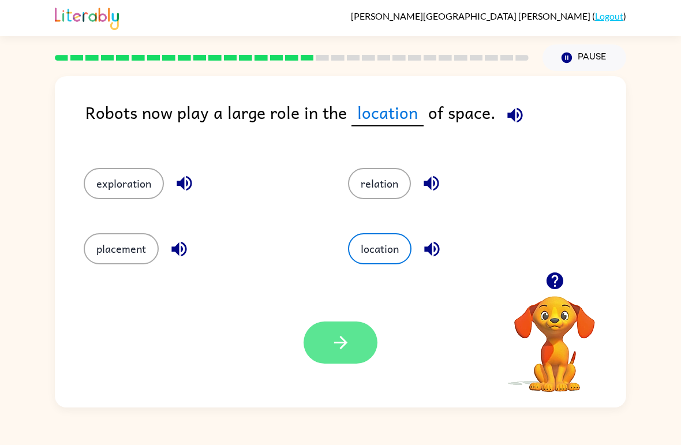
click at [341, 344] on icon "button" at bounding box center [341, 343] width 20 height 20
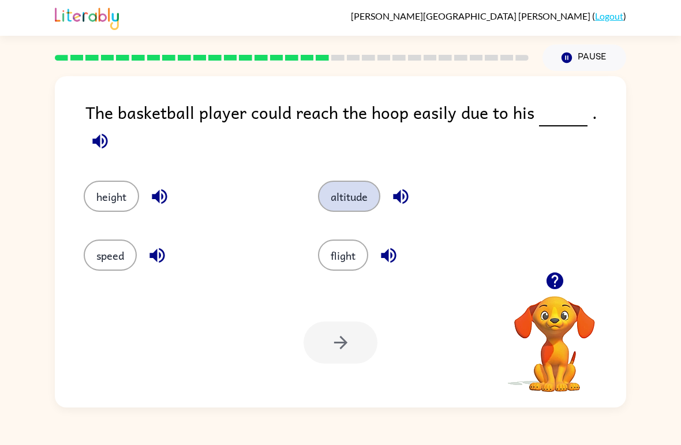
click at [360, 181] on button "altitude" at bounding box center [349, 196] width 62 height 31
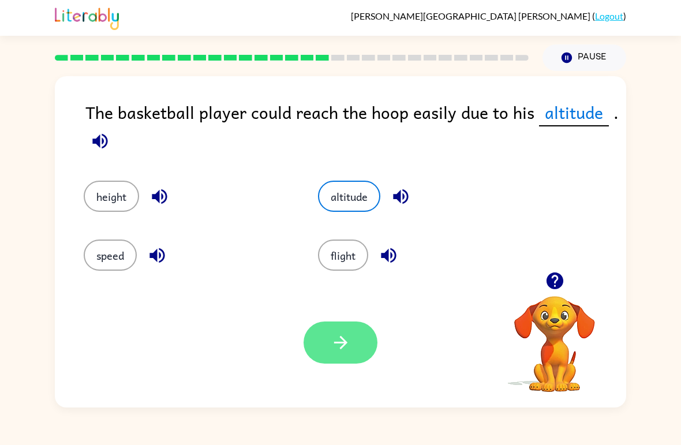
click at [359, 348] on button "button" at bounding box center [341, 343] width 74 height 42
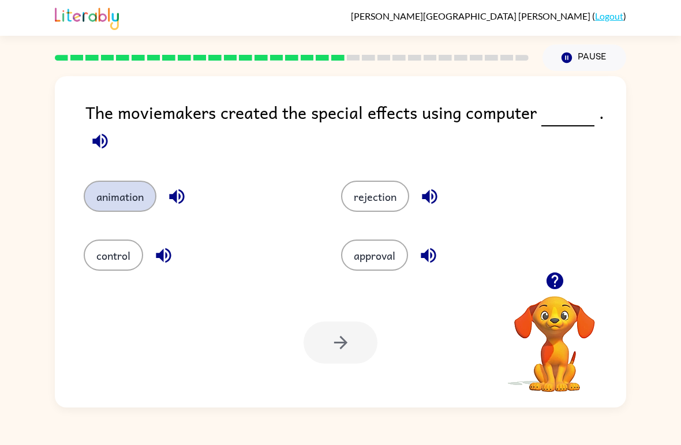
click at [126, 185] on button "animation" at bounding box center [120, 196] width 73 height 31
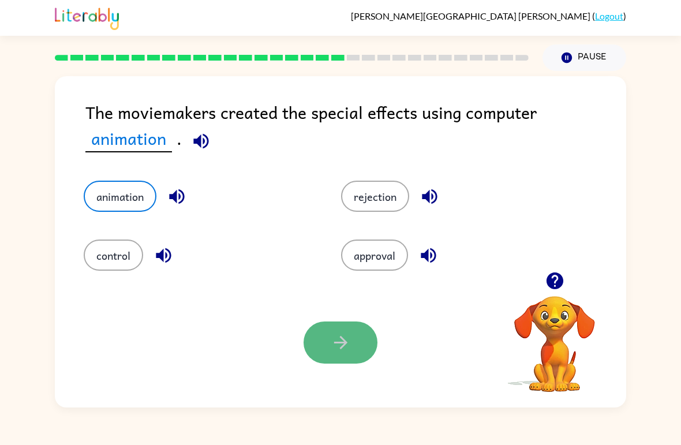
click at [357, 341] on button "button" at bounding box center [341, 343] width 74 height 42
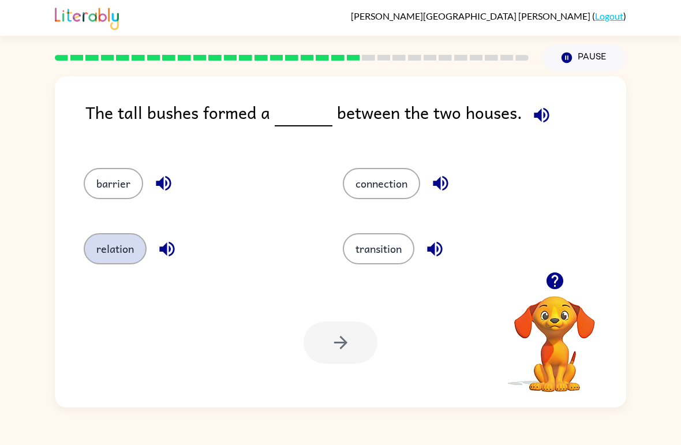
click at [98, 257] on button "relation" at bounding box center [115, 248] width 63 height 31
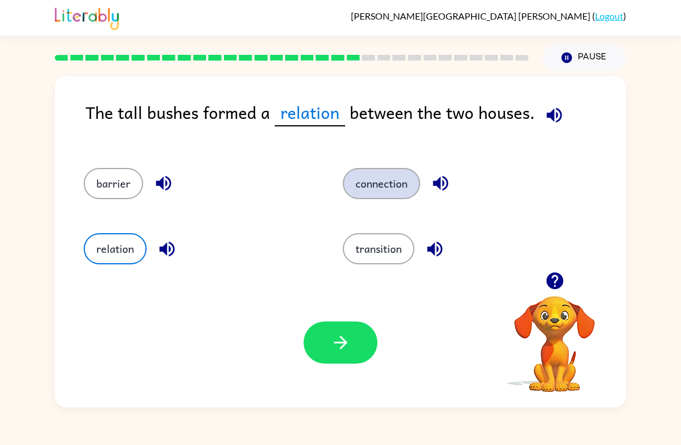
click at [400, 193] on button "connection" at bounding box center [381, 183] width 77 height 31
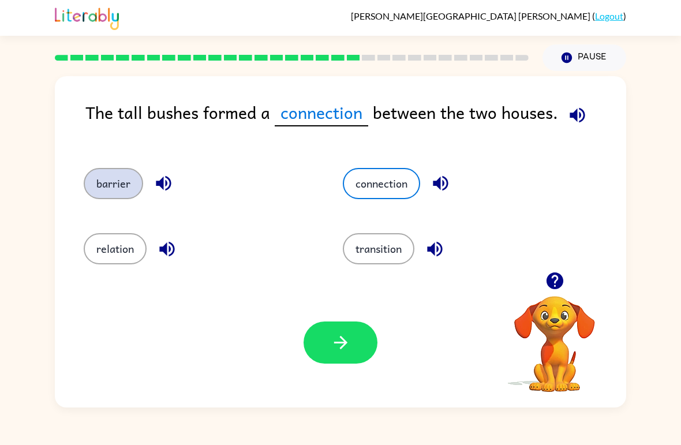
click at [124, 185] on button "barrier" at bounding box center [113, 183] width 59 height 31
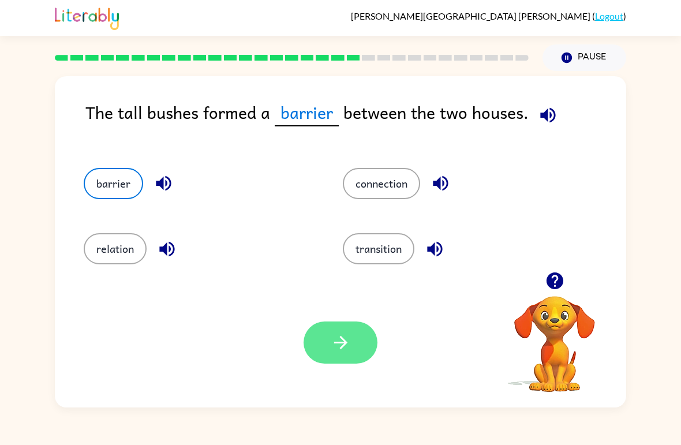
click at [353, 346] on button "button" at bounding box center [341, 343] width 74 height 42
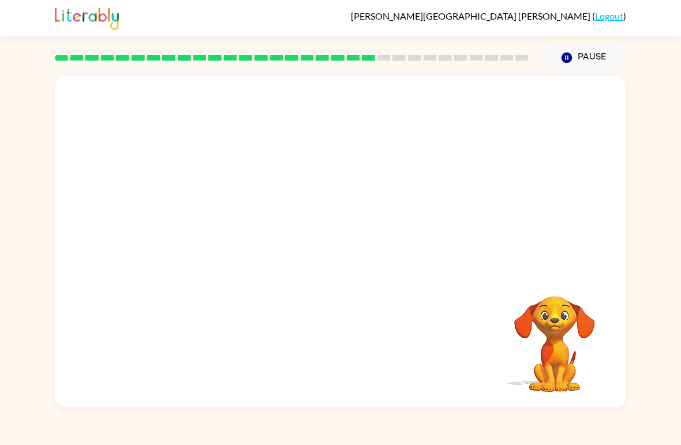
click at [614, 305] on div "Your browser must support playing .mp4 files to use Literably. Please try using…" at bounding box center [341, 241] width 572 height 331
click at [229, 241] on video "Your browser must support playing .mp4 files to use Literably. Please try using…" at bounding box center [341, 174] width 572 height 196
click at [236, 232] on video "Your browser must support playing .mp4 files to use Literably. Please try using…" at bounding box center [341, 174] width 572 height 196
click at [347, 275] on div at bounding box center [341, 241] width 572 height 331
click at [349, 257] on icon "button" at bounding box center [341, 248] width 20 height 20
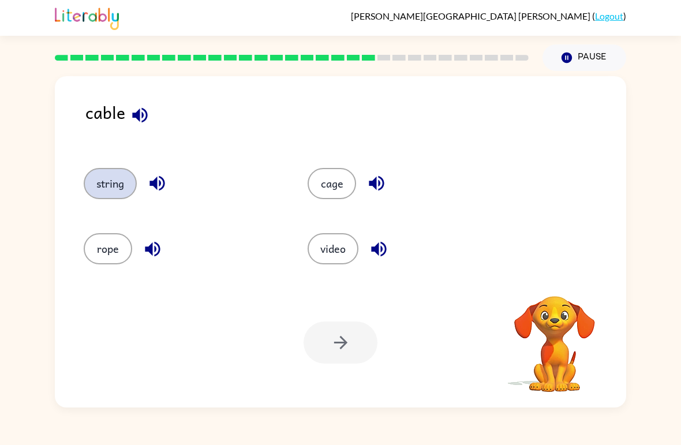
click at [109, 191] on button "string" at bounding box center [110, 183] width 53 height 31
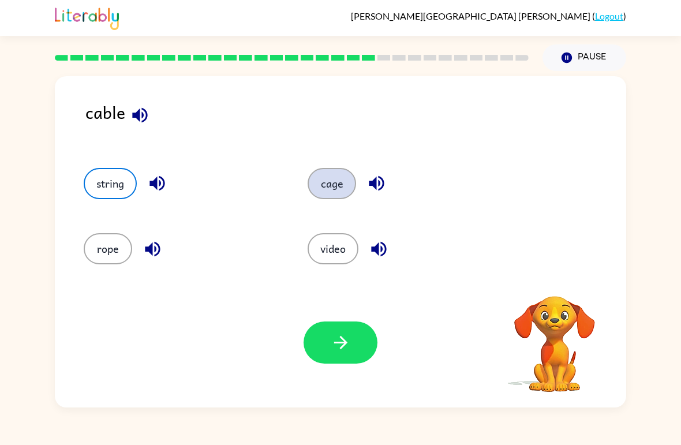
click at [331, 196] on button "cage" at bounding box center [332, 183] width 48 height 31
click at [334, 182] on button "cage" at bounding box center [332, 183] width 48 height 31
click at [341, 228] on div "video" at bounding box center [398, 243] width 224 height 65
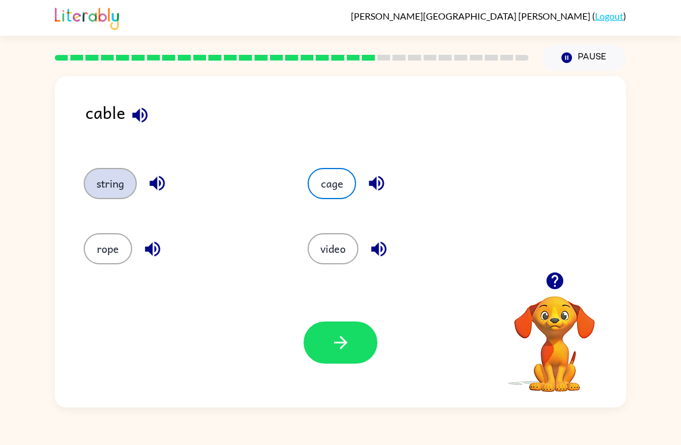
click at [110, 191] on button "string" at bounding box center [110, 183] width 53 height 31
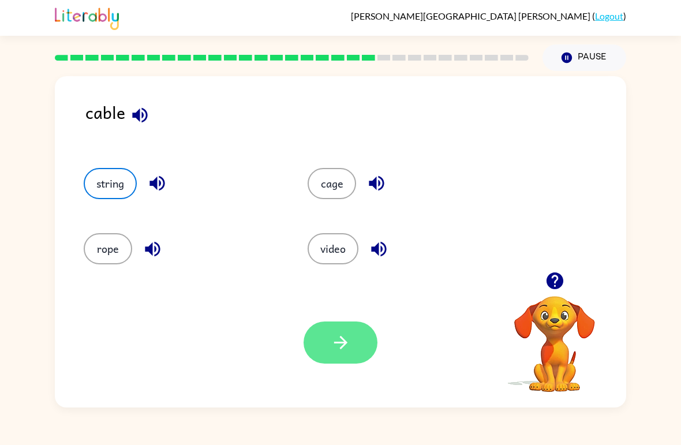
click at [333, 340] on icon "button" at bounding box center [341, 343] width 20 height 20
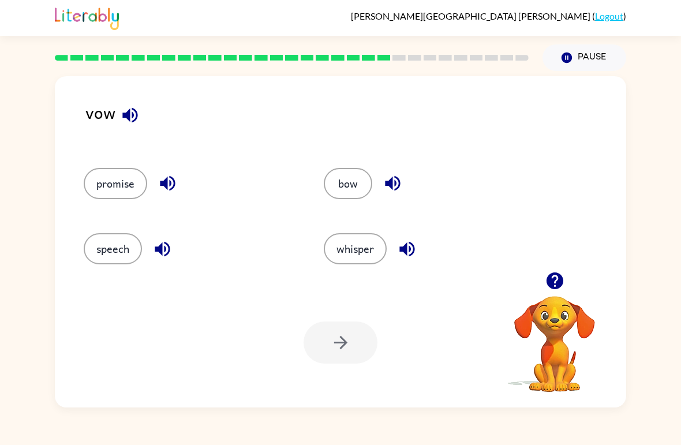
click at [141, 111] on button "button" at bounding box center [129, 114] width 29 height 29
click at [555, 282] on icon "button" at bounding box center [555, 281] width 20 height 20
click at [557, 278] on icon "button" at bounding box center [555, 281] width 20 height 20
click at [125, 110] on icon "button" at bounding box center [130, 115] width 20 height 20
click at [354, 178] on button "bow" at bounding box center [348, 183] width 48 height 31
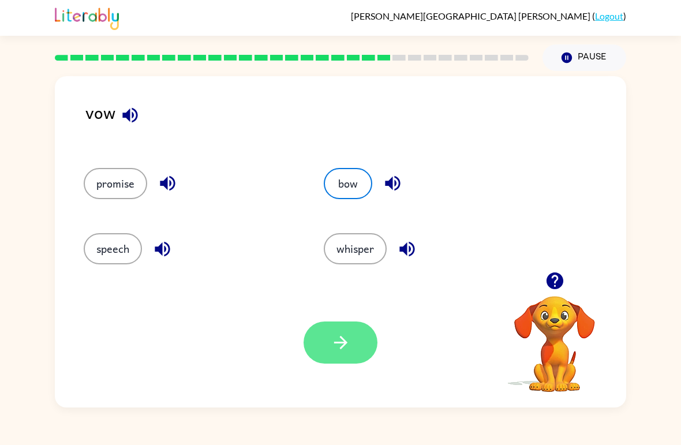
click at [343, 346] on icon "button" at bounding box center [340, 342] width 13 height 13
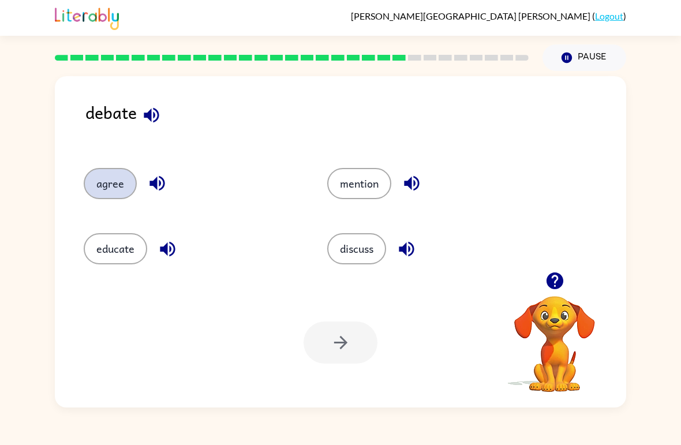
click at [110, 186] on button "agree" at bounding box center [110, 183] width 53 height 31
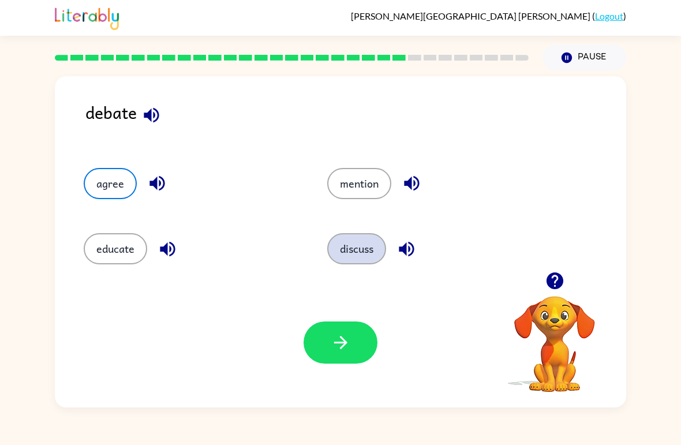
click at [356, 254] on button "discuss" at bounding box center [356, 248] width 59 height 31
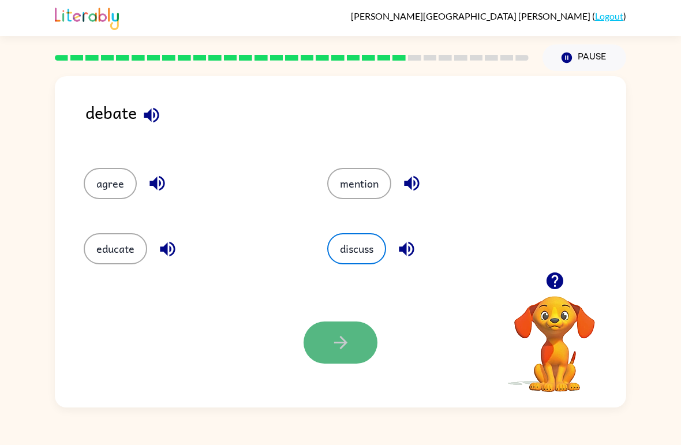
click at [339, 348] on icon "button" at bounding box center [341, 343] width 20 height 20
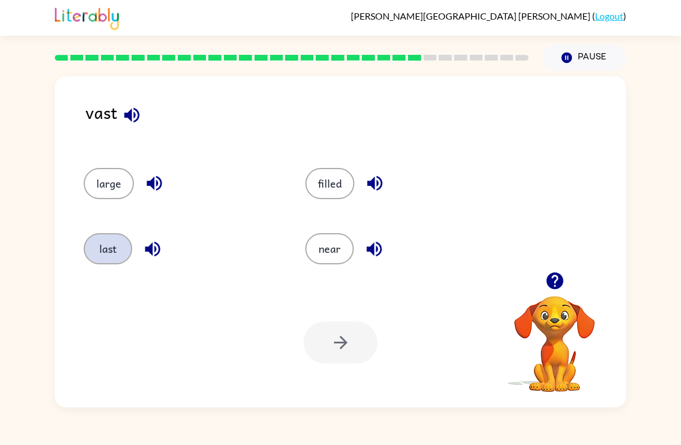
click at [100, 245] on button "last" at bounding box center [108, 248] width 48 height 31
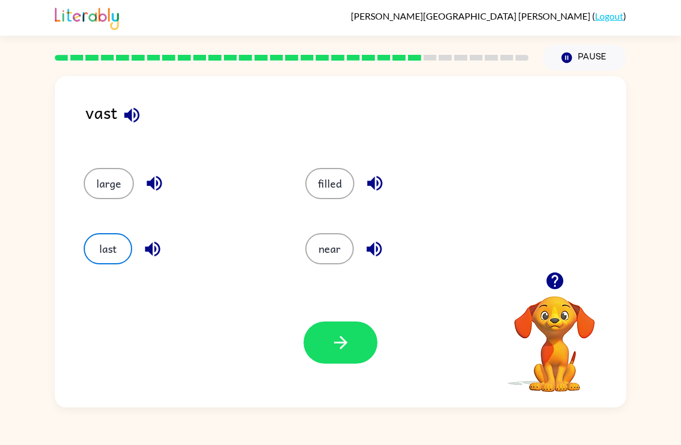
click at [125, 114] on icon "button" at bounding box center [131, 114] width 15 height 15
click at [132, 123] on icon "button" at bounding box center [132, 115] width 20 height 20
click at [122, 186] on button "large" at bounding box center [109, 183] width 50 height 31
click at [324, 195] on button "filled" at bounding box center [329, 183] width 49 height 31
click at [329, 257] on button "near" at bounding box center [329, 248] width 48 height 31
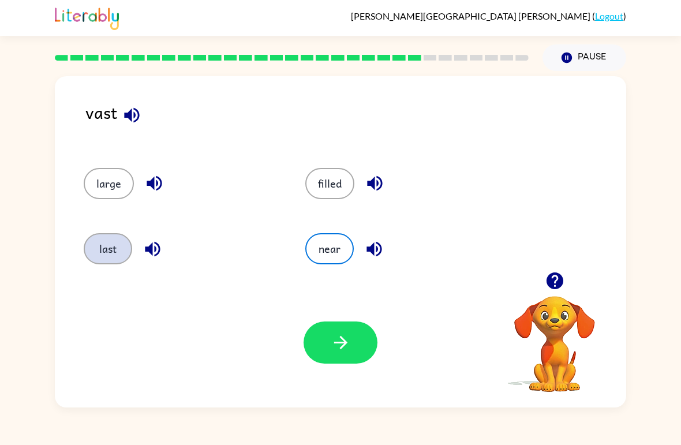
click at [105, 258] on button "last" at bounding box center [108, 248] width 48 height 31
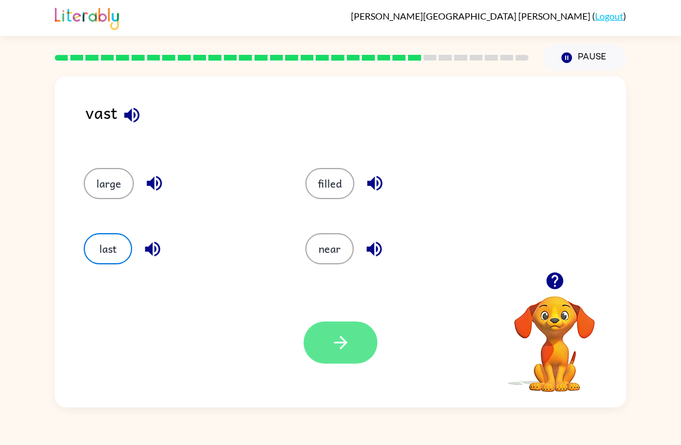
click at [355, 342] on button "button" at bounding box center [341, 343] width 74 height 42
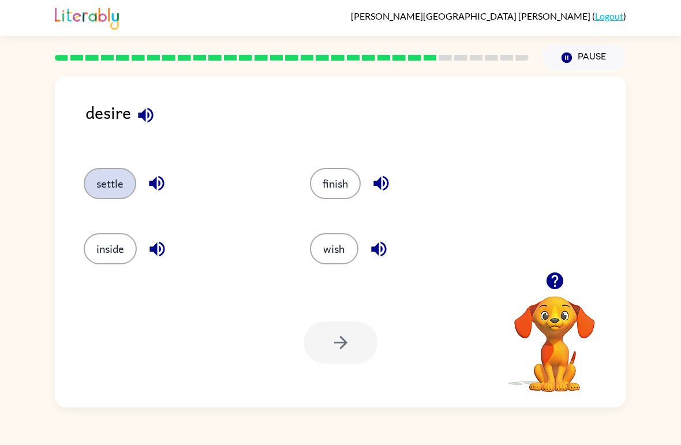
click at [129, 181] on button "settle" at bounding box center [110, 183] width 53 height 31
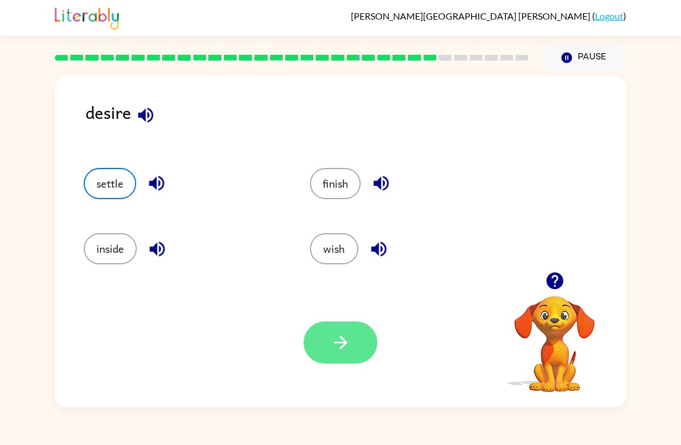
click at [349, 333] on button "button" at bounding box center [341, 343] width 74 height 42
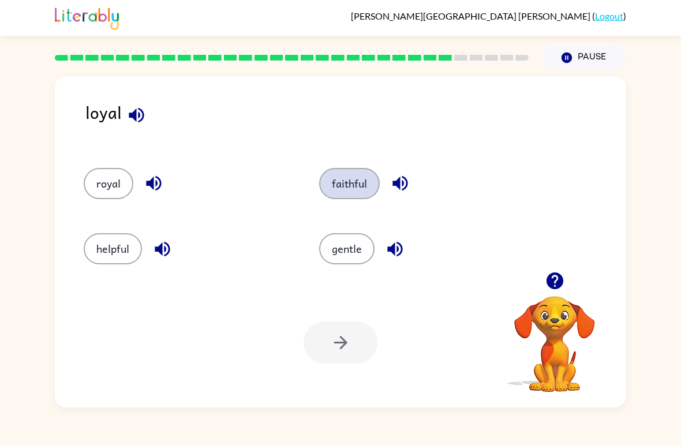
click at [371, 180] on button "faithful" at bounding box center [349, 183] width 61 height 31
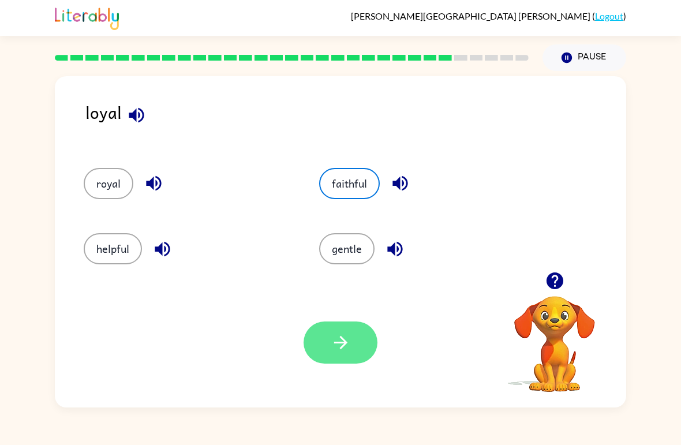
click at [339, 339] on icon "button" at bounding box center [341, 343] width 20 height 20
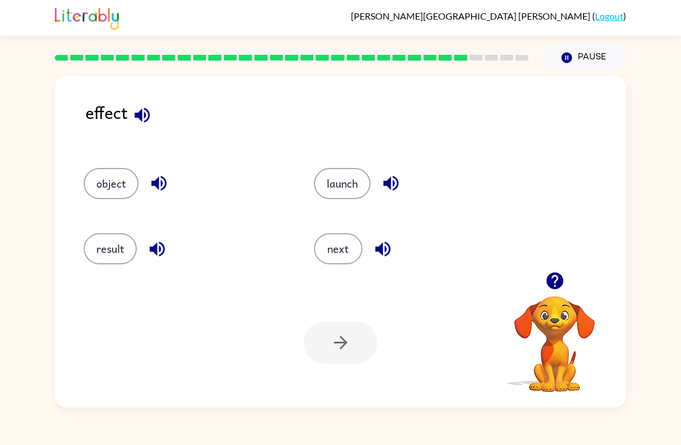
click at [335, 339] on div at bounding box center [341, 343] width 74 height 42
click at [113, 242] on button "result" at bounding box center [110, 248] width 53 height 31
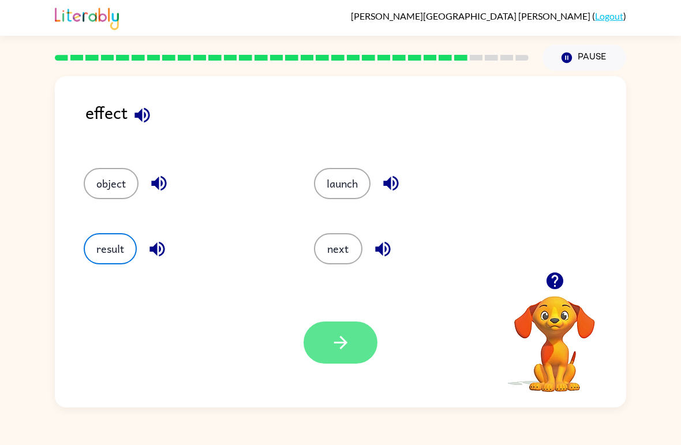
click at [338, 362] on button "button" at bounding box center [341, 343] width 74 height 42
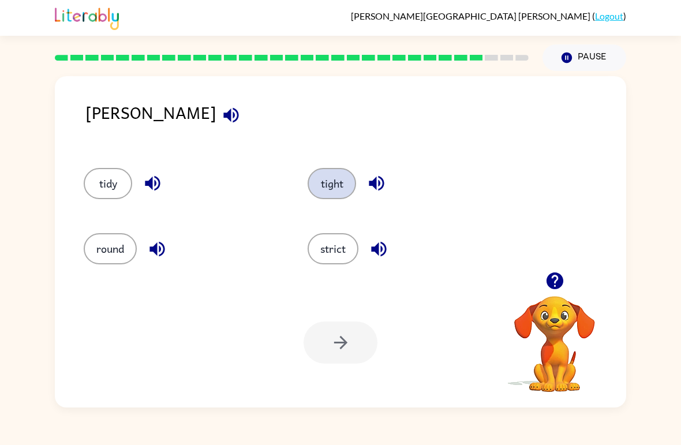
click at [342, 177] on button "tight" at bounding box center [332, 183] width 48 height 31
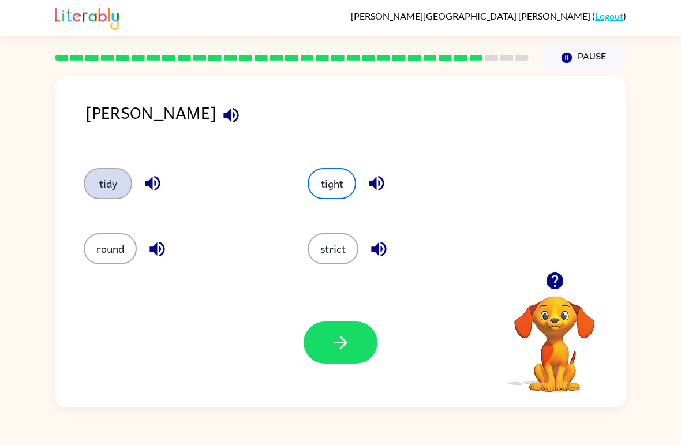
click at [118, 183] on button "tidy" at bounding box center [108, 183] width 48 height 31
click at [350, 188] on button "tight" at bounding box center [332, 183] width 48 height 31
click at [342, 264] on button "strict" at bounding box center [333, 248] width 51 height 31
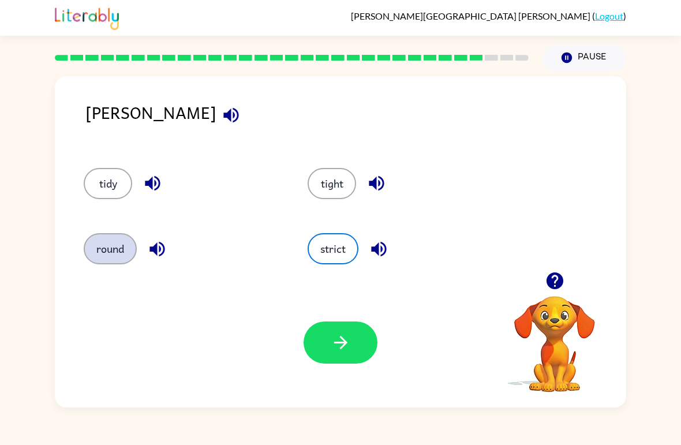
click at [110, 257] on button "round" at bounding box center [110, 248] width 53 height 31
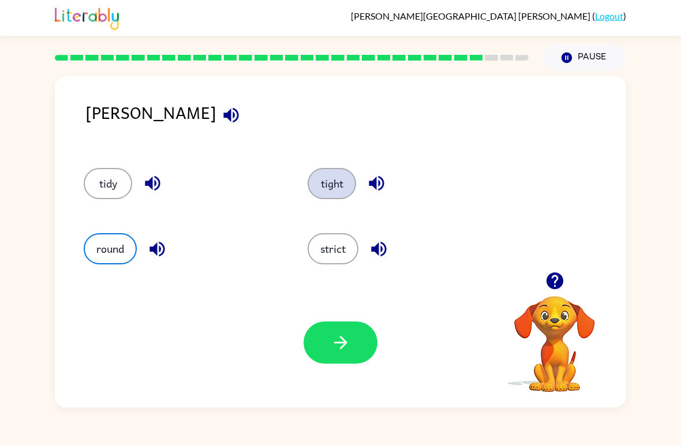
click at [350, 197] on button "tight" at bounding box center [332, 183] width 48 height 31
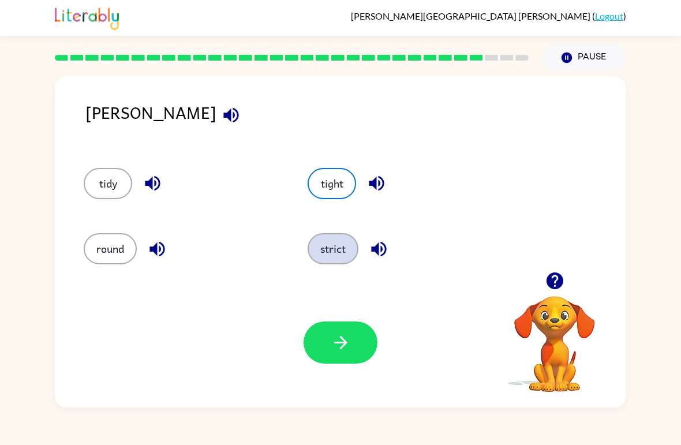
click at [344, 244] on button "strict" at bounding box center [333, 248] width 51 height 31
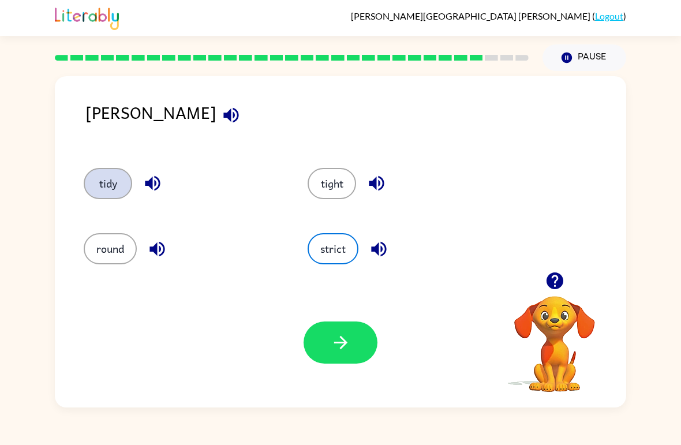
click at [132, 186] on button "tidy" at bounding box center [108, 183] width 48 height 31
click at [102, 188] on button "tidy" at bounding box center [108, 183] width 48 height 31
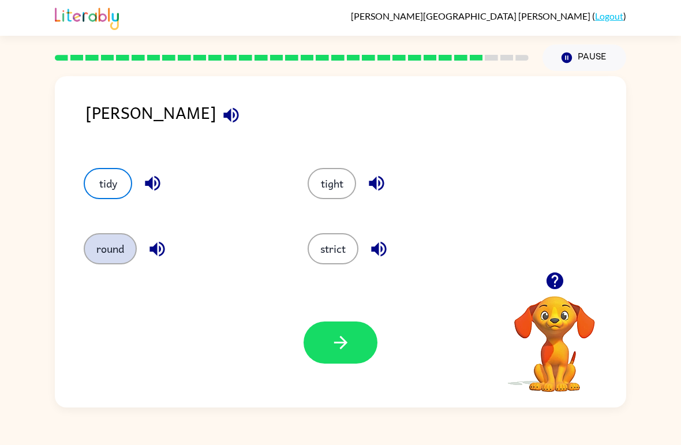
click at [112, 264] on button "round" at bounding box center [110, 248] width 53 height 31
click at [106, 244] on button "round" at bounding box center [110, 248] width 53 height 31
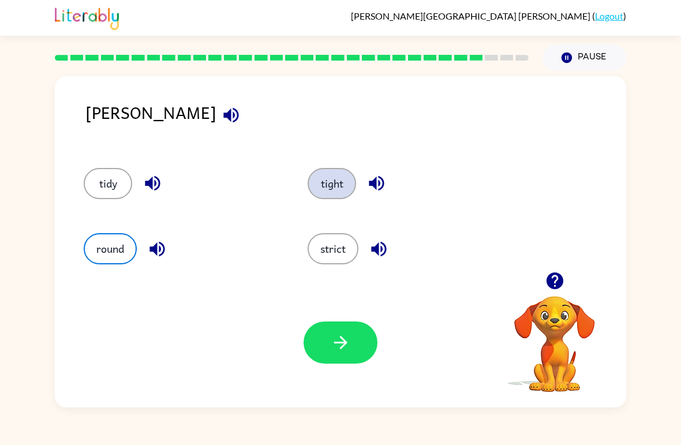
click at [344, 191] on button "tight" at bounding box center [332, 183] width 48 height 31
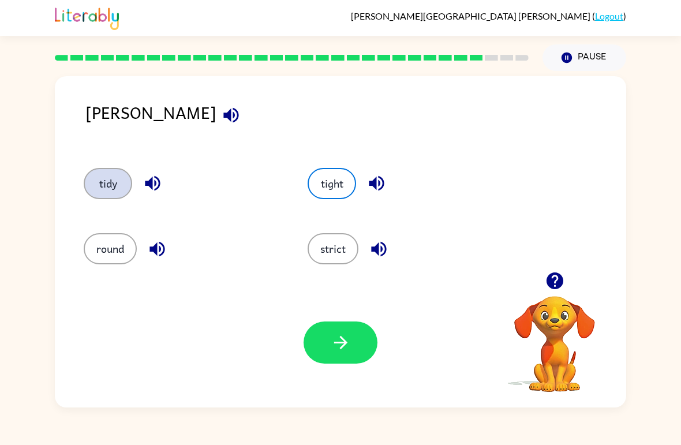
click at [111, 184] on button "tidy" at bounding box center [108, 183] width 48 height 31
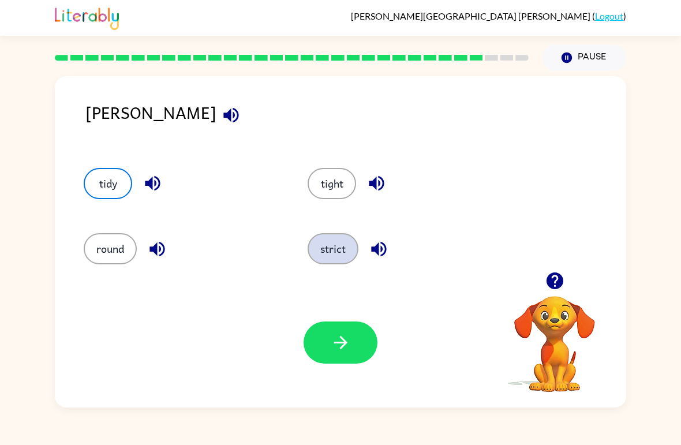
click at [340, 256] on button "strict" at bounding box center [333, 248] width 51 height 31
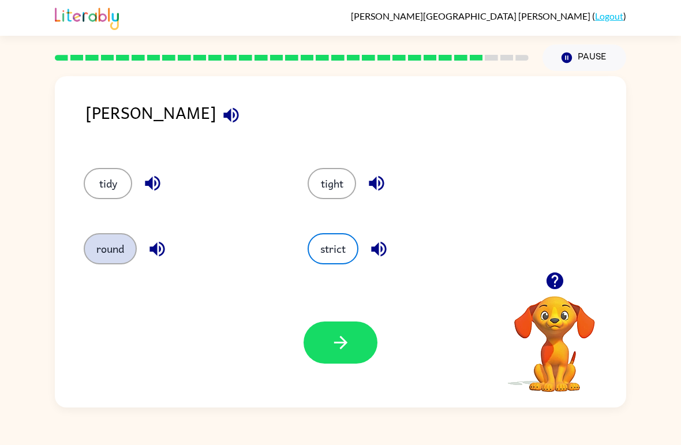
click at [119, 261] on button "round" at bounding box center [110, 248] width 53 height 31
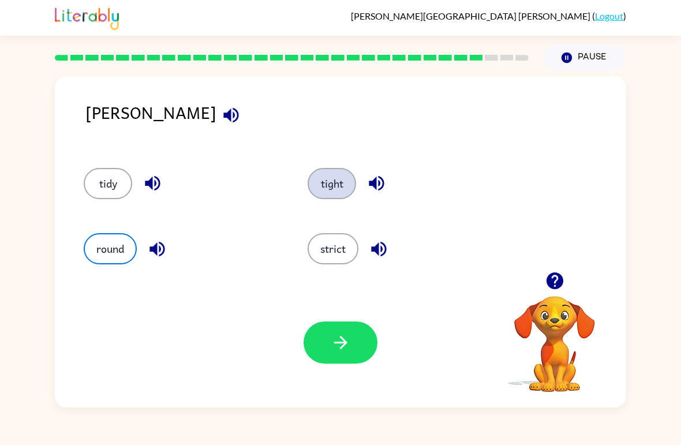
click at [336, 191] on button "tight" at bounding box center [332, 183] width 48 height 31
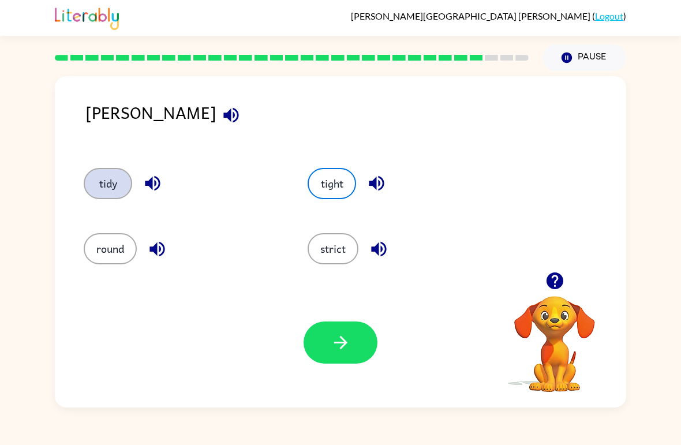
click at [113, 190] on button "tidy" at bounding box center [108, 183] width 48 height 31
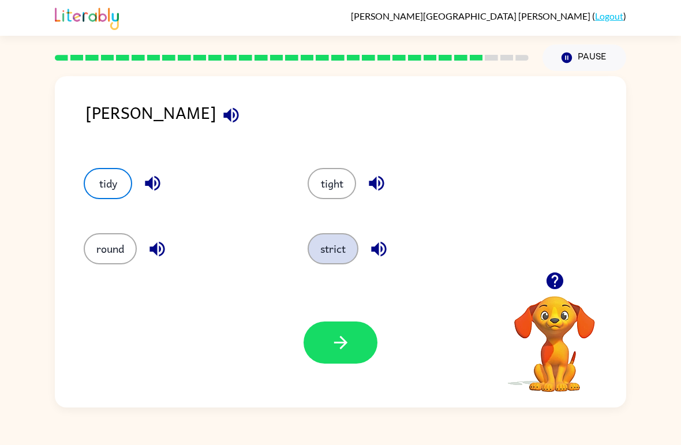
click at [327, 246] on button "strict" at bounding box center [333, 248] width 51 height 31
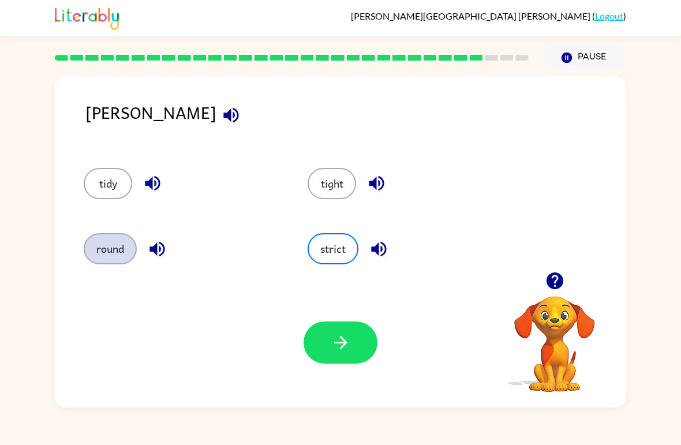
click at [108, 248] on button "round" at bounding box center [110, 248] width 53 height 31
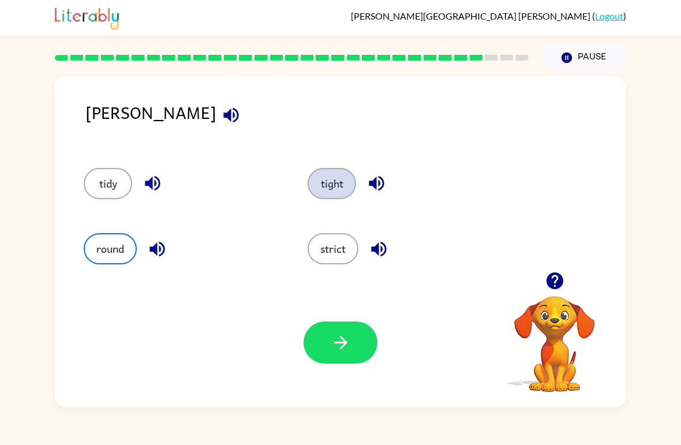
click at [334, 185] on button "tight" at bounding box center [332, 183] width 48 height 31
click at [113, 195] on button "tidy" at bounding box center [108, 183] width 48 height 31
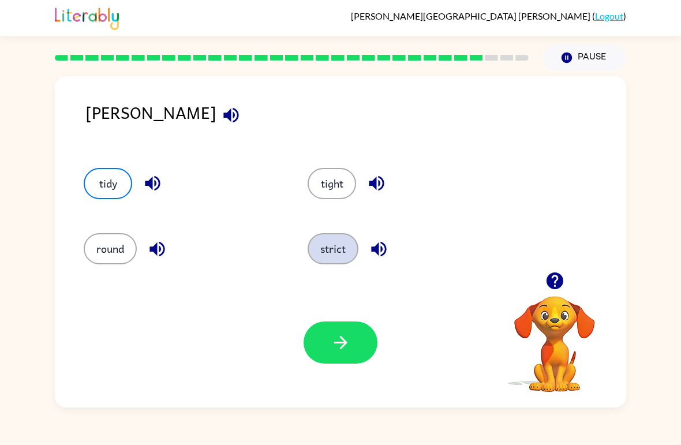
click at [335, 260] on button "strict" at bounding box center [333, 248] width 51 height 31
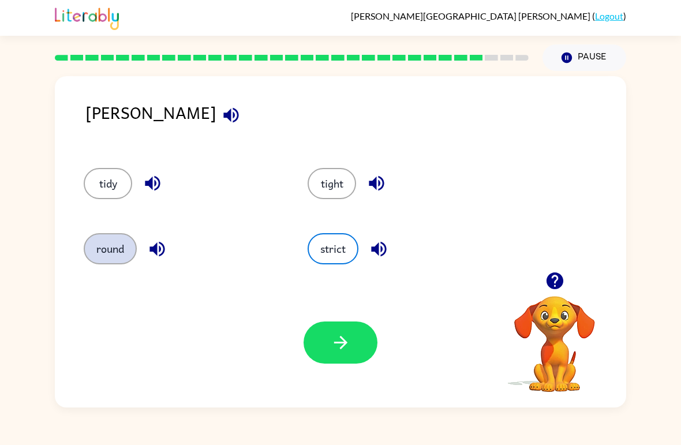
click at [120, 237] on button "round" at bounding box center [110, 248] width 53 height 31
click at [337, 242] on button "strict" at bounding box center [333, 248] width 51 height 31
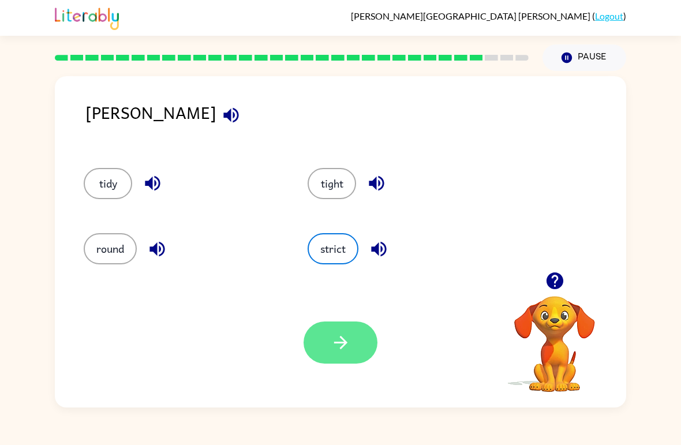
click at [361, 355] on button "button" at bounding box center [341, 343] width 74 height 42
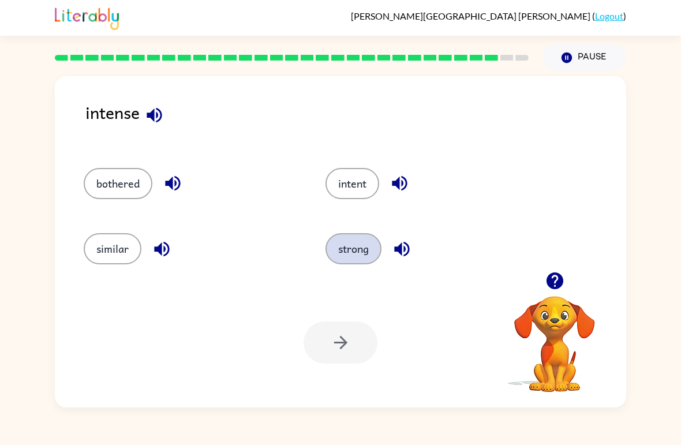
click at [363, 262] on button "strong" at bounding box center [354, 248] width 56 height 31
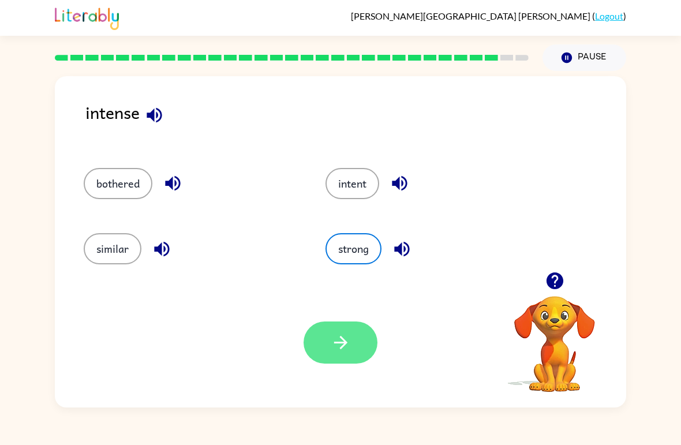
click at [338, 347] on icon "button" at bounding box center [341, 343] width 20 height 20
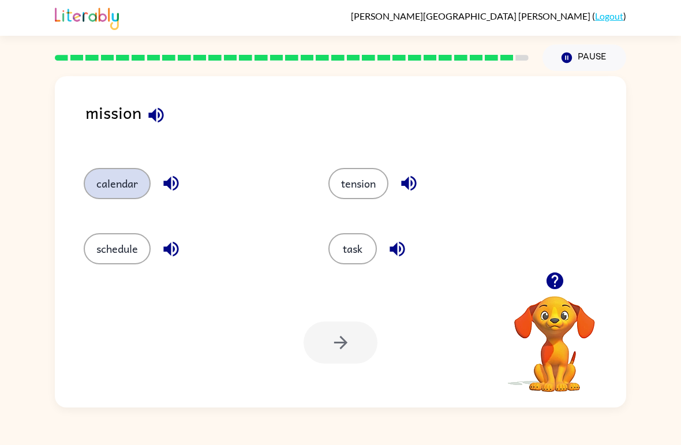
click at [119, 185] on button "calendar" at bounding box center [117, 183] width 67 height 31
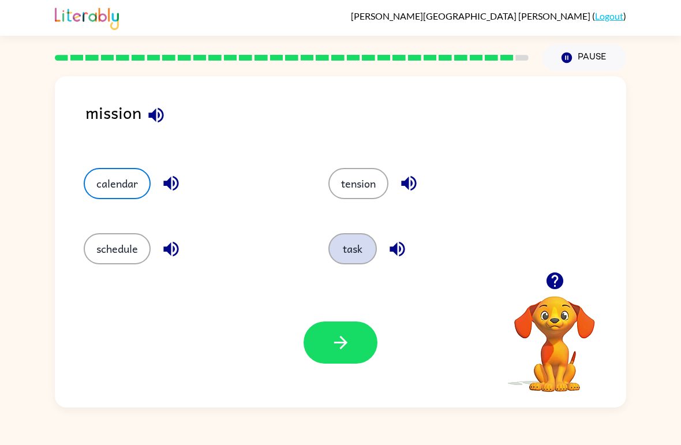
click at [350, 264] on button "task" at bounding box center [353, 248] width 48 height 31
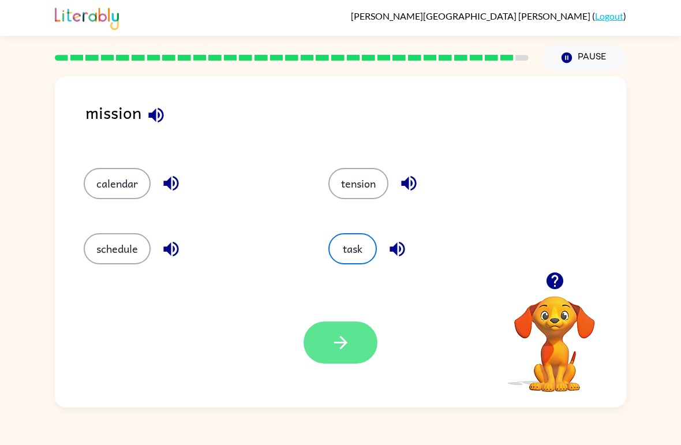
click at [342, 331] on button "button" at bounding box center [341, 343] width 74 height 42
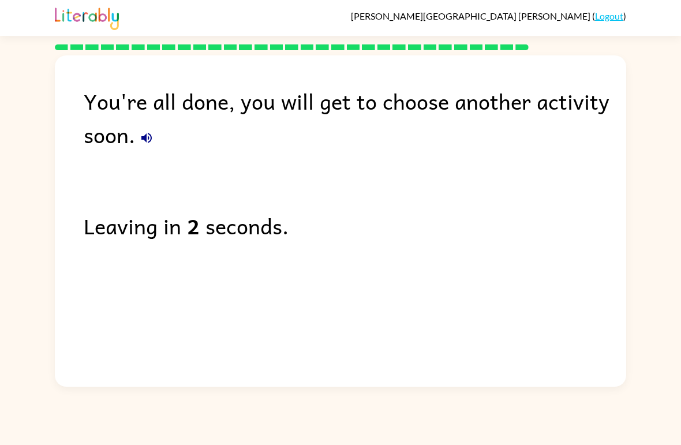
click at [289, 234] on div "Leaving in 2 seconds." at bounding box center [355, 225] width 543 height 33
click at [252, 231] on div "Leaving in 2 seconds." at bounding box center [355, 225] width 543 height 33
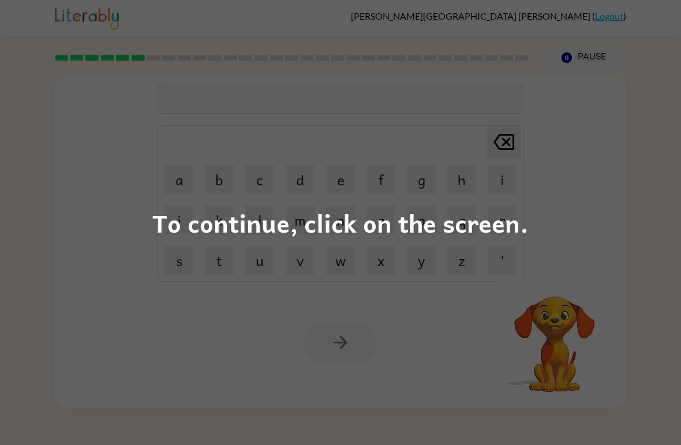
click at [575, 149] on div "To continue, click on the screen." at bounding box center [340, 222] width 681 height 445
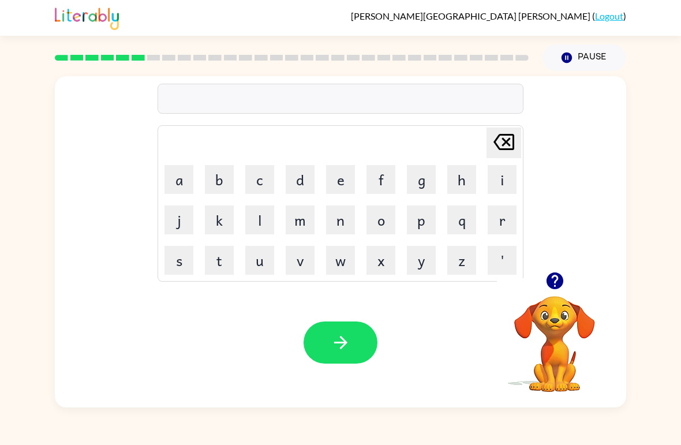
click at [540, 278] on button "button" at bounding box center [554, 280] width 29 height 29
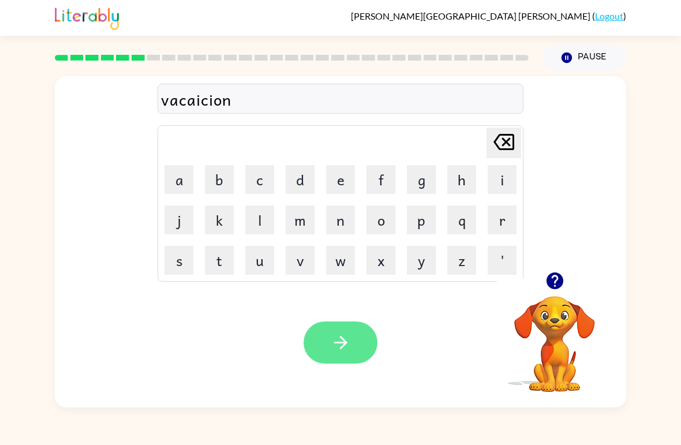
click at [348, 363] on button "button" at bounding box center [341, 343] width 74 height 42
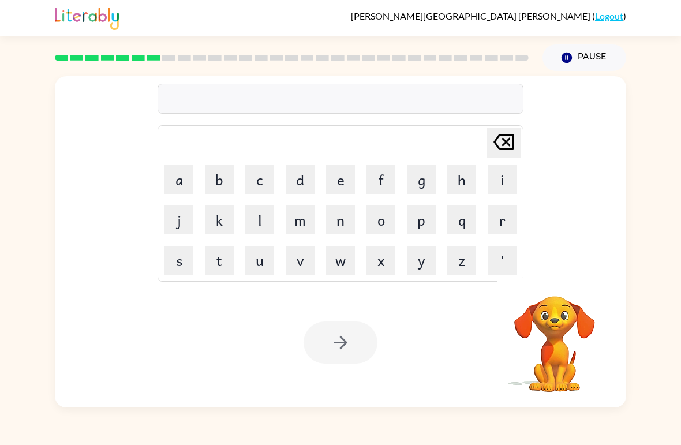
click at [553, 298] on video "Your browser must support playing .mp4 files to use Literably. Please try using…" at bounding box center [554, 335] width 115 height 115
click at [566, 338] on video "Your browser must support playing .mp4 files to use Literably. Please try using…" at bounding box center [554, 335] width 115 height 115
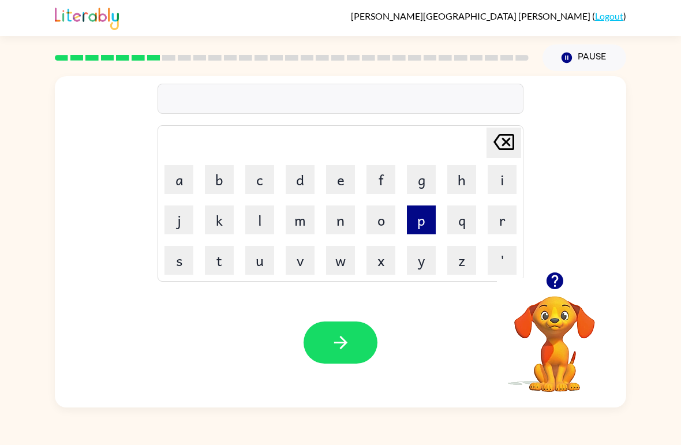
click at [422, 222] on button "p" at bounding box center [421, 220] width 29 height 29
click at [263, 267] on button "u" at bounding box center [259, 260] width 29 height 29
click at [297, 181] on button "d" at bounding box center [300, 179] width 29 height 29
click at [260, 219] on button "l" at bounding box center [259, 220] width 29 height 29
click at [336, 184] on button "e" at bounding box center [340, 179] width 29 height 29
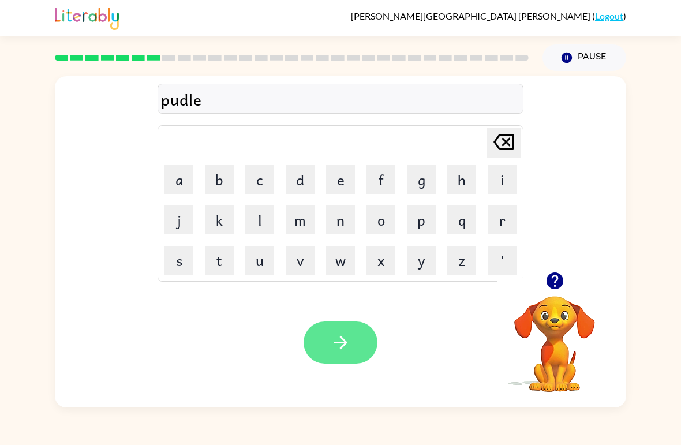
click at [335, 335] on icon "button" at bounding box center [341, 343] width 20 height 20
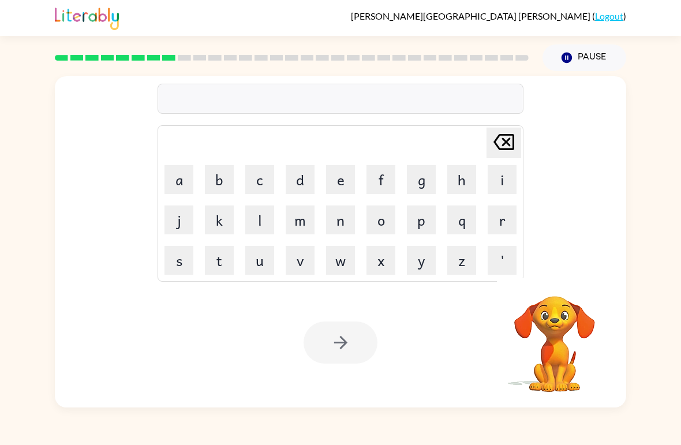
click at [571, 296] on video "Your browser must support playing .mp4 files to use Literably. Please try using…" at bounding box center [554, 335] width 115 height 115
click at [555, 285] on icon "button" at bounding box center [554, 281] width 17 height 17
click at [562, 308] on video "Your browser must support playing .mp4 files to use Literably. Please try using…" at bounding box center [554, 335] width 115 height 115
click at [551, 286] on icon "button" at bounding box center [554, 281] width 17 height 17
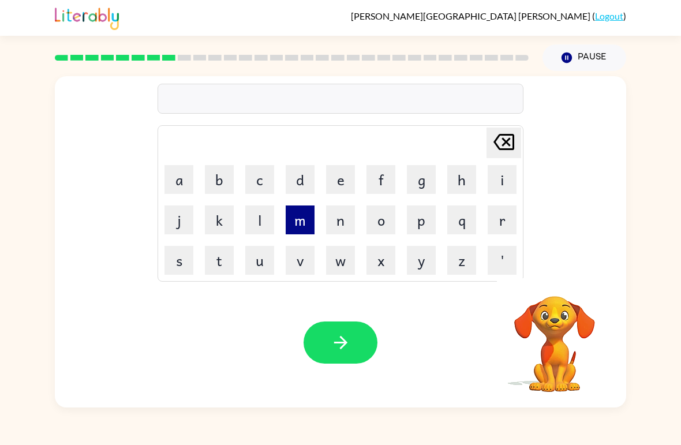
click at [301, 222] on button "m" at bounding box center [300, 220] width 29 height 29
click at [495, 185] on button "i" at bounding box center [502, 179] width 29 height 29
click at [500, 215] on button "r" at bounding box center [502, 220] width 29 height 29
click at [173, 180] on button "a" at bounding box center [179, 179] width 29 height 29
click at [260, 182] on button "c" at bounding box center [259, 179] width 29 height 29
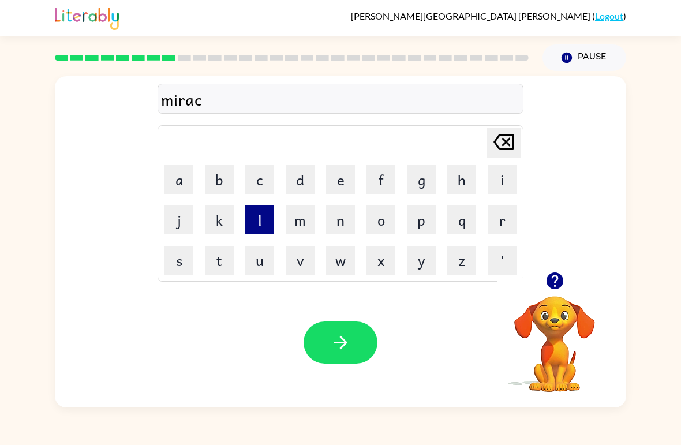
click at [262, 216] on button "l" at bounding box center [259, 220] width 29 height 29
click at [330, 184] on button "e" at bounding box center [340, 179] width 29 height 29
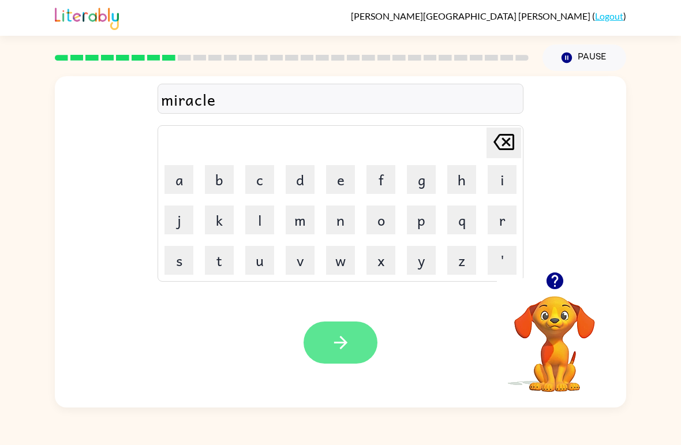
click at [334, 346] on icon "button" at bounding box center [341, 343] width 20 height 20
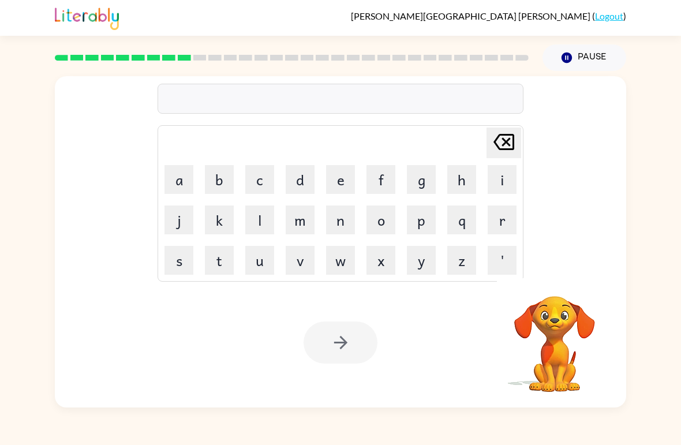
click at [549, 318] on video "Your browser must support playing .mp4 files to use Literably. Please try using…" at bounding box center [554, 335] width 115 height 115
click at [305, 222] on button "m" at bounding box center [300, 220] width 29 height 29
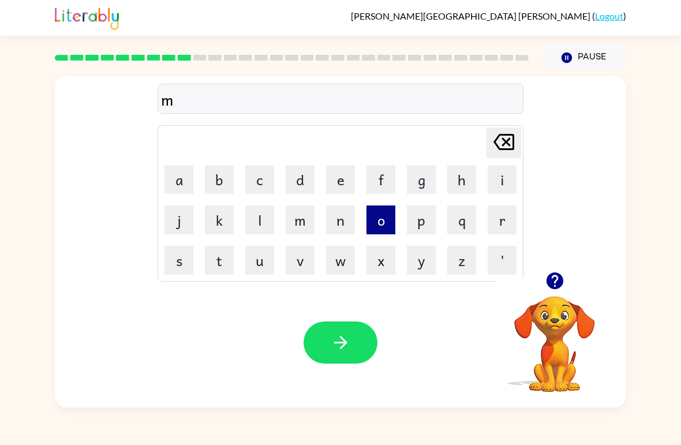
click at [385, 225] on button "o" at bounding box center [381, 220] width 29 height 29
click at [496, 223] on button "r" at bounding box center [502, 220] width 29 height 29
click at [339, 217] on button "n" at bounding box center [340, 220] width 29 height 29
click at [499, 177] on button "i" at bounding box center [502, 179] width 29 height 29
click at [342, 226] on button "n" at bounding box center [340, 220] width 29 height 29
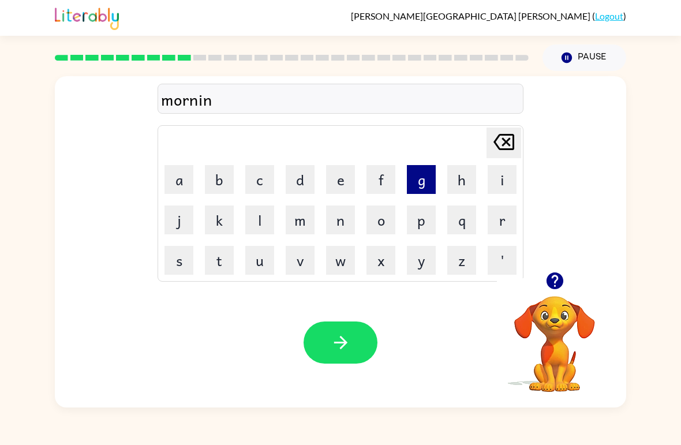
click at [416, 188] on button "g" at bounding box center [421, 179] width 29 height 29
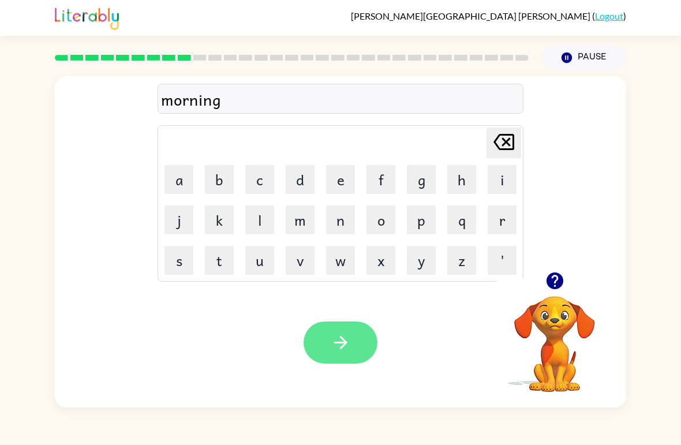
click at [338, 348] on icon "button" at bounding box center [341, 343] width 20 height 20
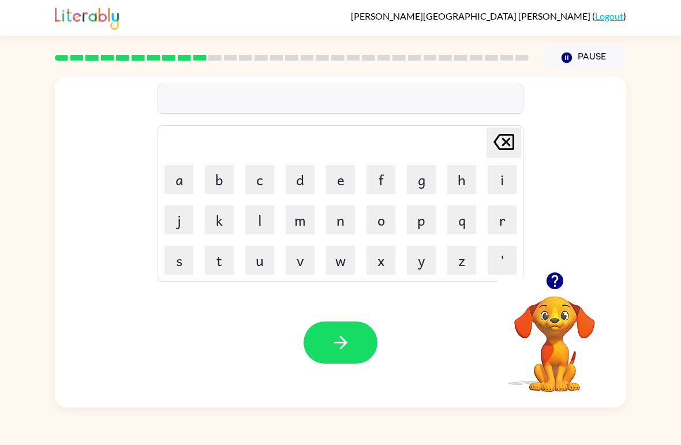
click at [544, 287] on button "button" at bounding box center [554, 280] width 29 height 29
click at [303, 184] on button "d" at bounding box center [300, 179] width 29 height 29
click at [496, 185] on button "i" at bounding box center [502, 179] width 29 height 29
click at [182, 256] on button "s" at bounding box center [179, 260] width 29 height 29
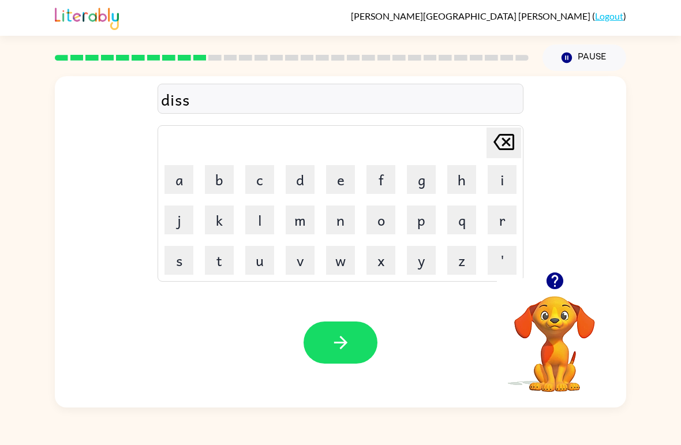
click at [500, 150] on icon at bounding box center [504, 142] width 21 height 16
click at [220, 268] on button "t" at bounding box center [219, 260] width 29 height 29
click at [498, 228] on button "r" at bounding box center [502, 220] width 29 height 29
click at [260, 262] on button "u" at bounding box center [259, 260] width 29 height 29
click at [184, 267] on button "s" at bounding box center [179, 260] width 29 height 29
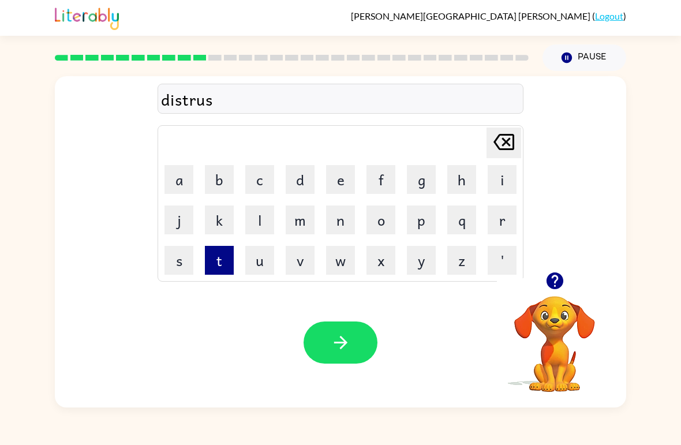
click at [215, 268] on button "t" at bounding box center [219, 260] width 29 height 29
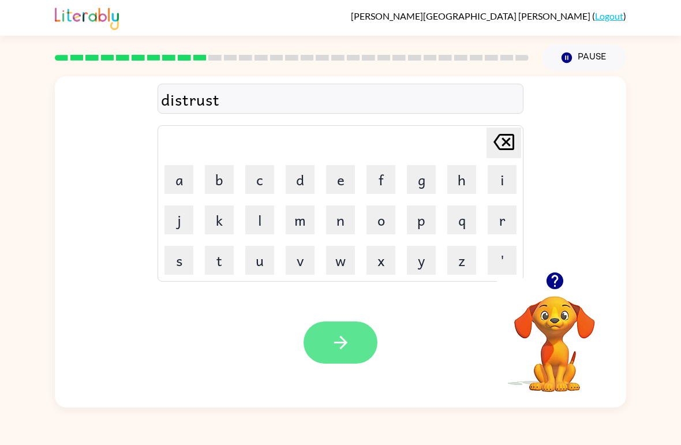
click at [329, 327] on button "button" at bounding box center [341, 343] width 74 height 42
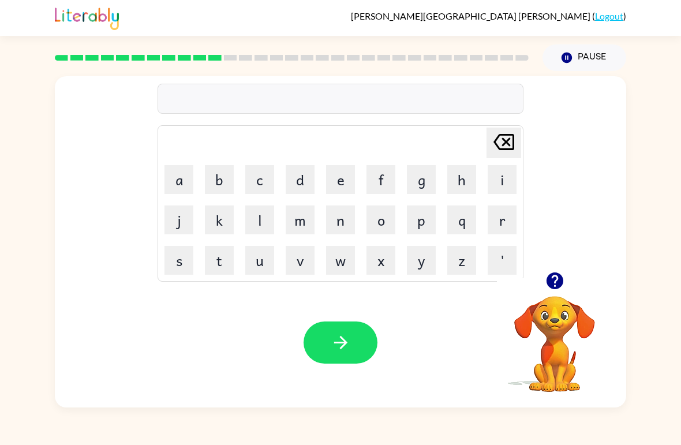
click at [556, 284] on icon "button" at bounding box center [554, 281] width 17 height 17
click at [560, 285] on icon "button" at bounding box center [554, 281] width 17 height 17
click at [512, 227] on button "r" at bounding box center [502, 220] width 29 height 29
click at [180, 178] on button "a" at bounding box center [179, 179] width 29 height 29
click at [306, 182] on button "d" at bounding box center [300, 179] width 29 height 29
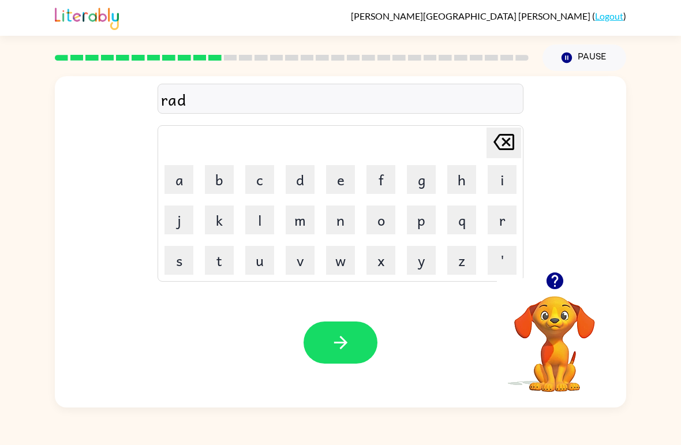
click at [495, 146] on icon "[PERSON_NAME] last character input" at bounding box center [504, 142] width 28 height 28
click at [389, 223] on button "o" at bounding box center [381, 220] width 29 height 29
click at [300, 187] on button "d" at bounding box center [300, 179] width 29 height 29
click at [344, 345] on icon "button" at bounding box center [340, 342] width 13 height 13
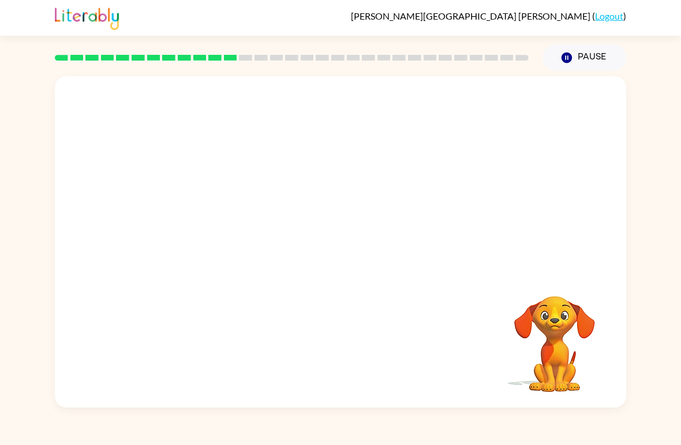
click at [469, 173] on div at bounding box center [341, 174] width 572 height 196
click at [578, 304] on video "Your browser must support playing .mp4 files to use Literably. Please try using…" at bounding box center [554, 335] width 115 height 115
click at [561, 314] on video "Your browser must support playing .mp4 files to use Literably. Please try using…" at bounding box center [554, 335] width 115 height 115
click at [531, 326] on video "Your browser must support playing .mp4 files to use Literably. Please try using…" at bounding box center [554, 335] width 115 height 115
click at [359, 246] on button "button" at bounding box center [341, 248] width 74 height 42
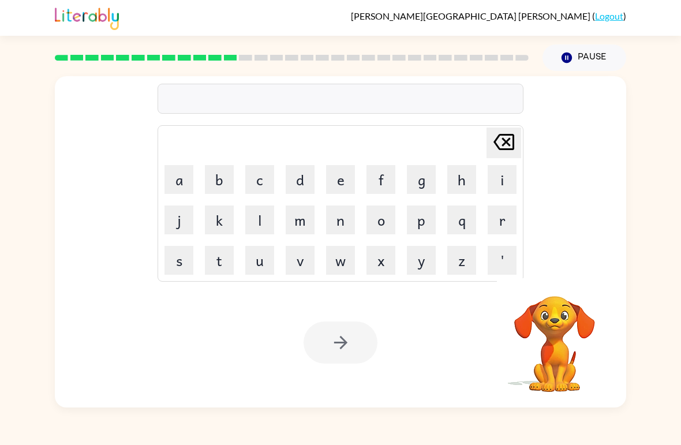
click at [564, 319] on video "Your browser must support playing .mp4 files to use Literably. Please try using…" at bounding box center [554, 335] width 115 height 115
click at [561, 321] on video "Your browser must support playing .mp4 files to use Literably. Please try using…" at bounding box center [554, 335] width 115 height 115
click at [262, 258] on button "u" at bounding box center [259, 260] width 29 height 29
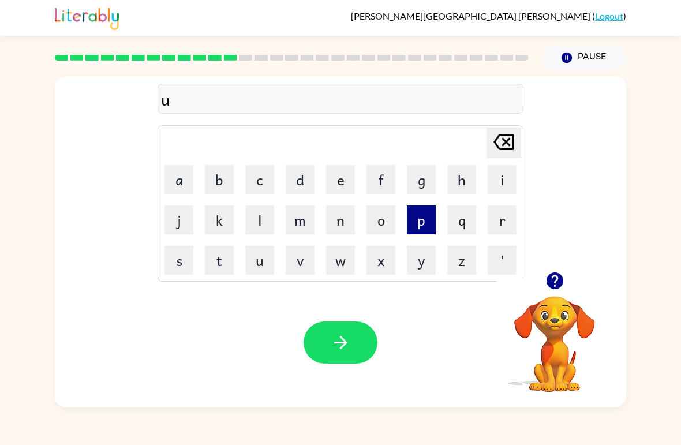
click at [420, 225] on button "p" at bounding box center [421, 220] width 29 height 29
click at [428, 221] on button "p" at bounding box center [421, 220] width 29 height 29
click at [421, 184] on button "g" at bounding box center [421, 179] width 29 height 29
click at [496, 226] on button "r" at bounding box center [502, 220] width 29 height 29
click at [170, 187] on button "a" at bounding box center [179, 179] width 29 height 29
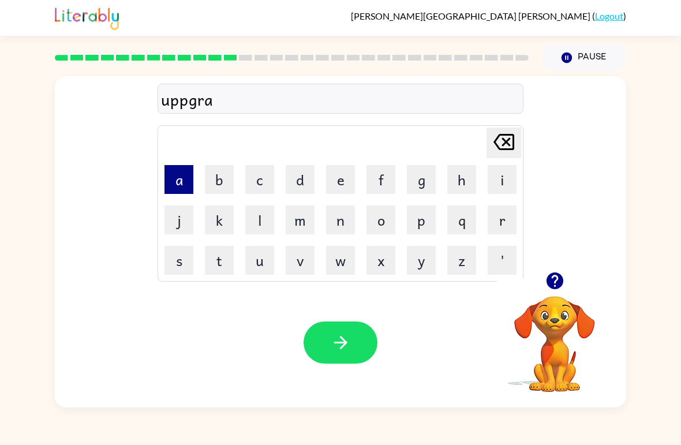
click at [309, 320] on html "Ana-Victoria Gonzalez-Cardenas ( Logout ) Pause Pause uppgra Delete Delete last…" at bounding box center [340, 222] width 681 height 445
click at [309, 320] on div "Your browser must support playing .mp4 files to use Literably. Please try using…" at bounding box center [341, 343] width 572 height 130
click at [301, 182] on button "d" at bounding box center [300, 179] width 29 height 29
click at [330, 186] on button "e" at bounding box center [340, 179] width 29 height 29
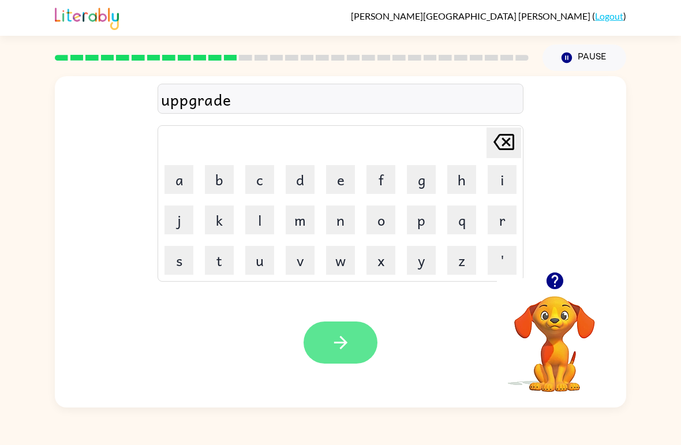
click at [344, 337] on icon "button" at bounding box center [341, 343] width 20 height 20
